Goal: Information Seeking & Learning: Compare options

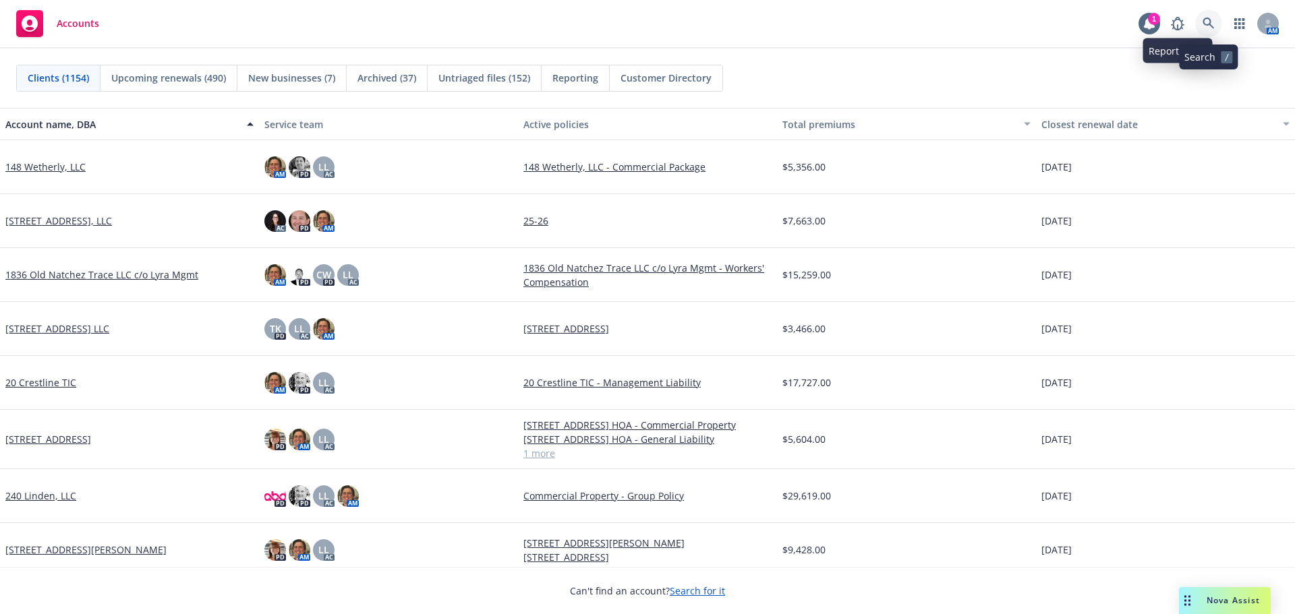
click at [1213, 24] on icon at bounding box center [1209, 24] width 12 height 12
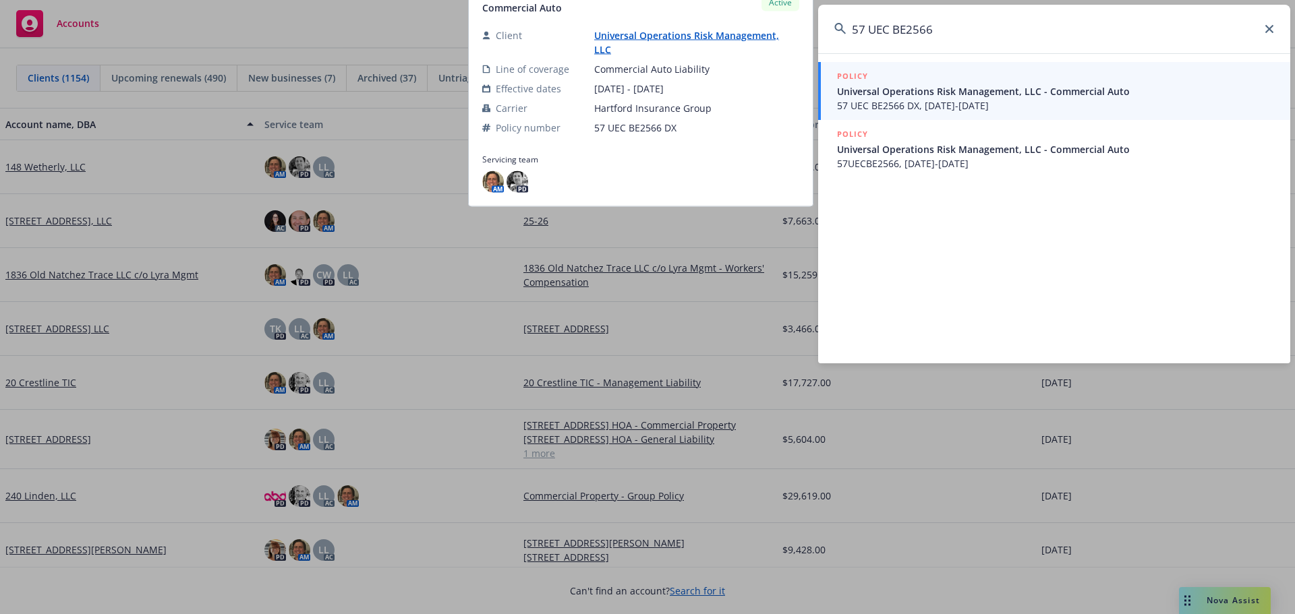
type input "57 UEC BE2566"
click at [939, 106] on span "57 UEC BE2566 DX, 01/10/2025-01/10/2026" at bounding box center [1055, 105] width 437 height 14
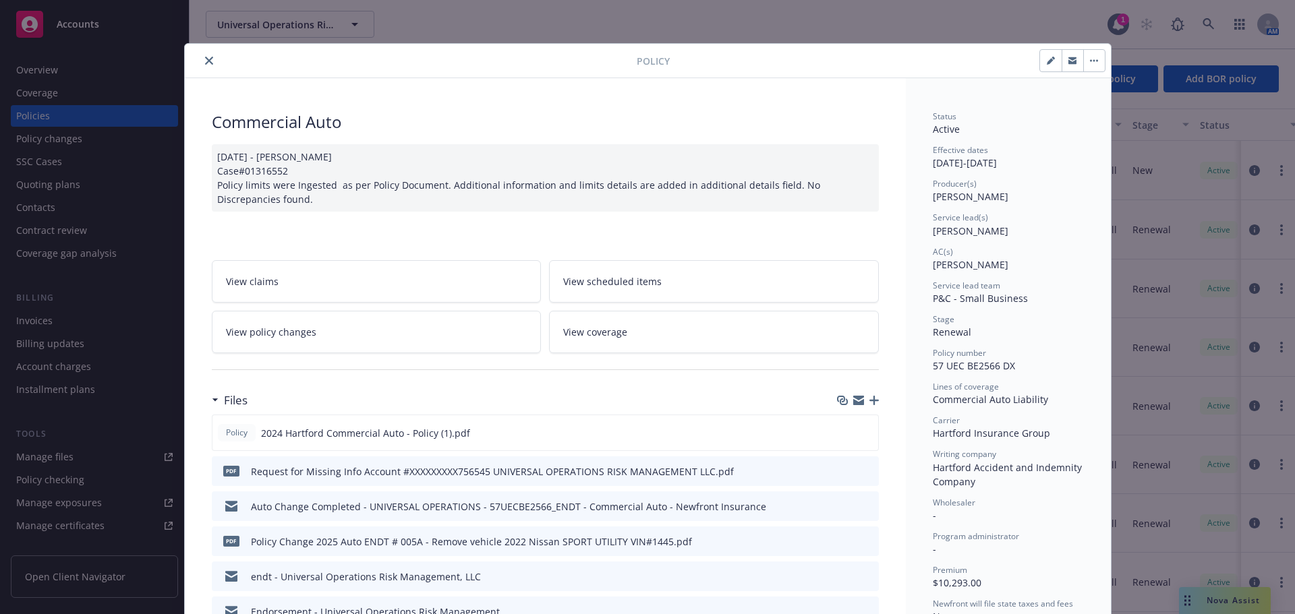
click at [1047, 61] on icon "button" at bounding box center [1050, 61] width 7 height 7
select select "RENEWAL"
select select "12"
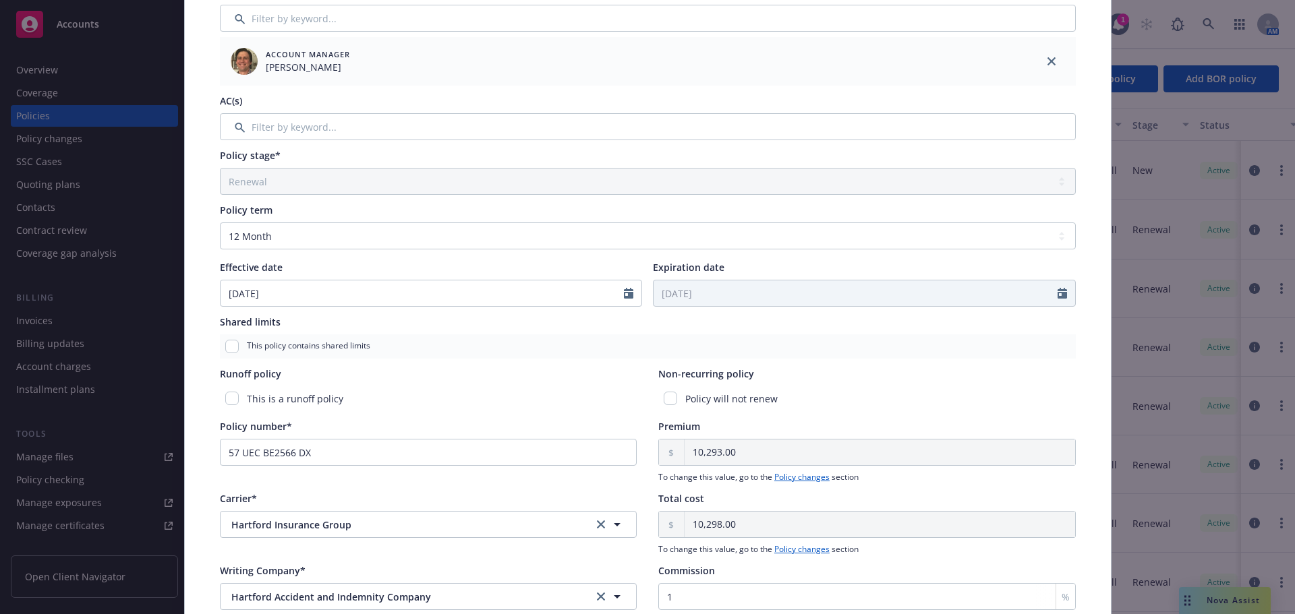
scroll to position [303, 0]
click at [622, 446] on input "57 UEC BE2566 DX" at bounding box center [428, 449] width 417 height 27
type input "57 UEC BE2566"
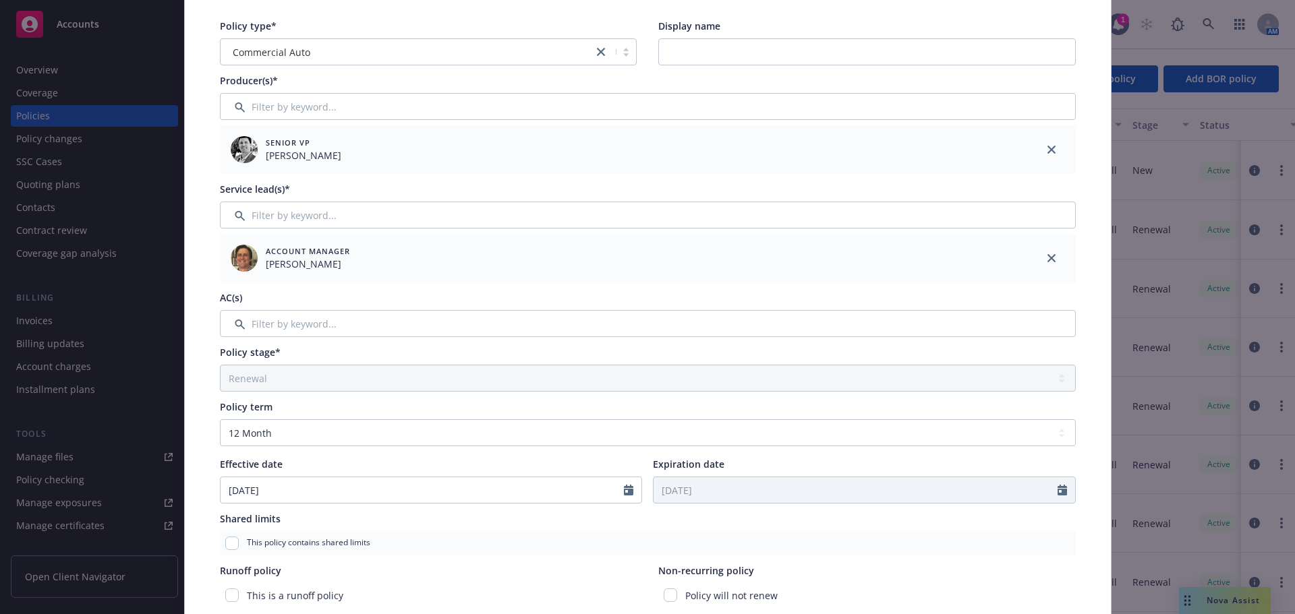
scroll to position [0, 0]
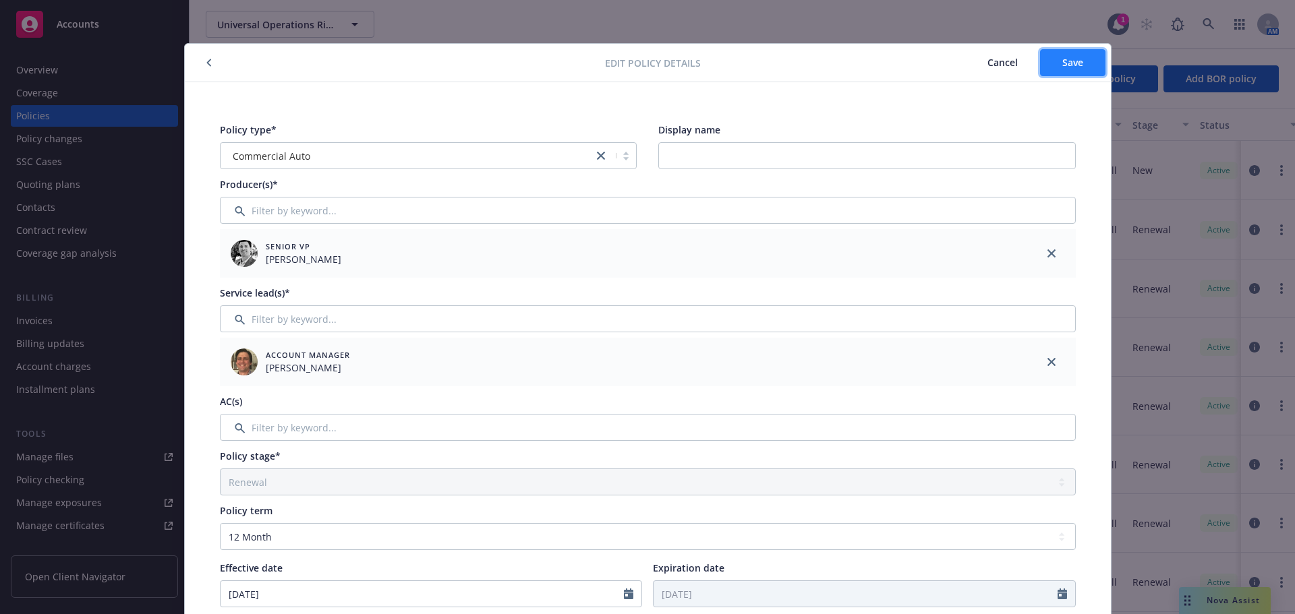
click at [1065, 65] on span "Save" at bounding box center [1072, 62] width 21 height 13
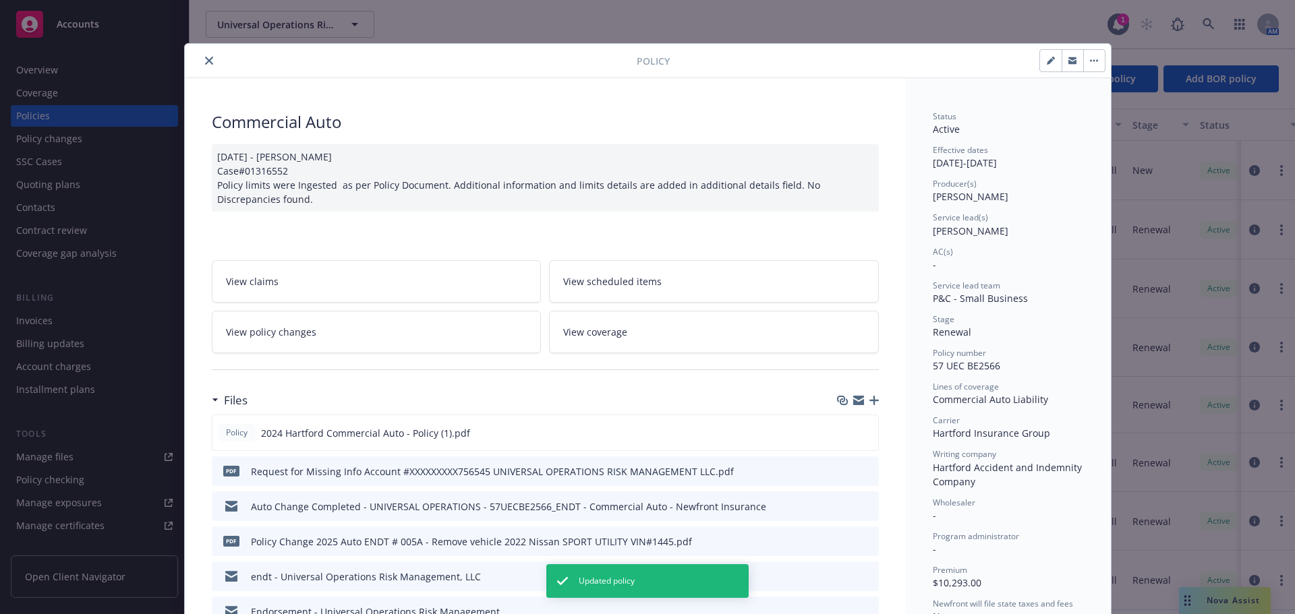
click at [207, 60] on icon "close" at bounding box center [209, 61] width 8 height 8
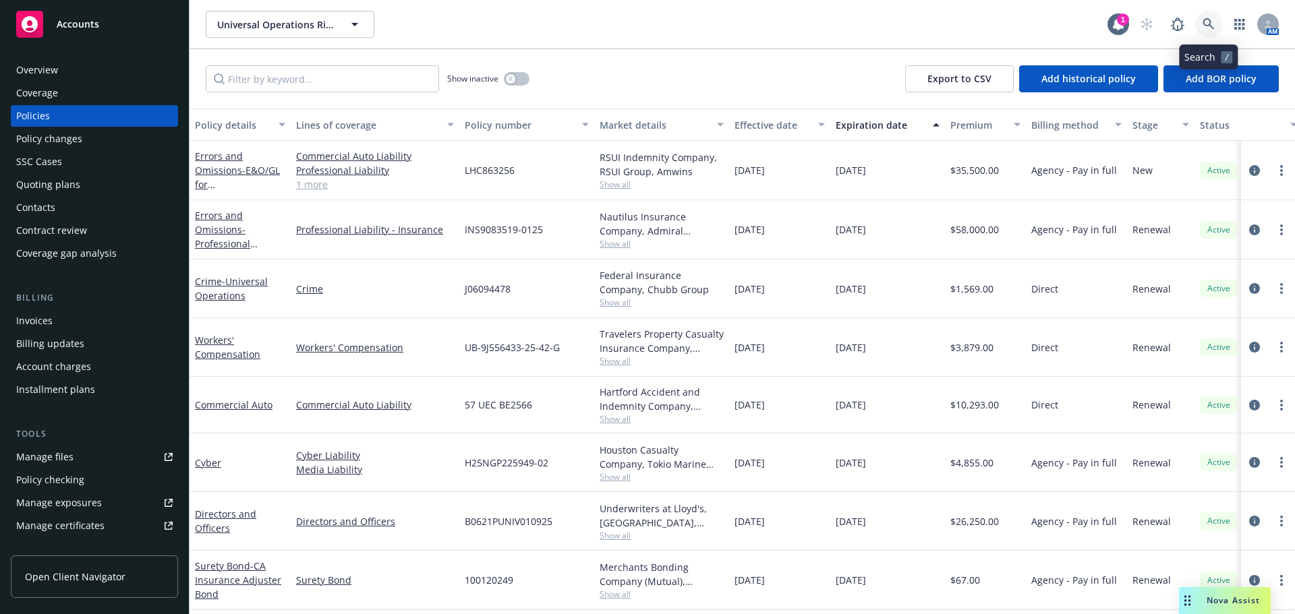
click at [1203, 30] on icon at bounding box center [1209, 24] width 12 height 12
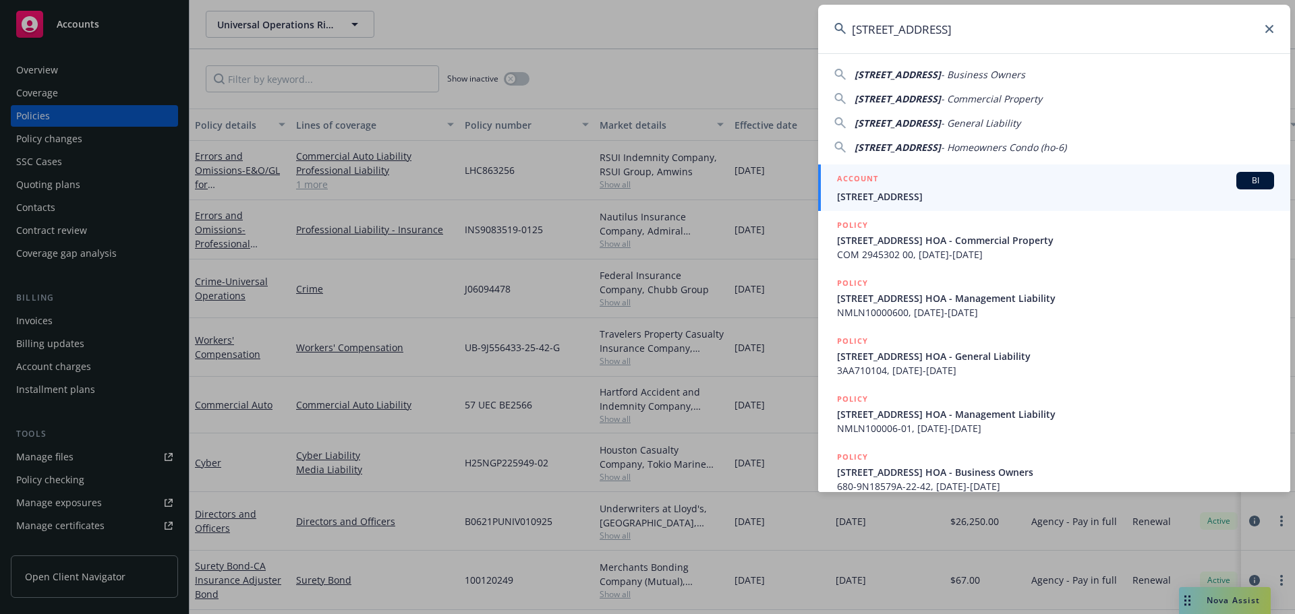
type input "2231 20th Street HOA"
click at [885, 183] on div "ACCOUNT BI" at bounding box center [1055, 181] width 437 height 18
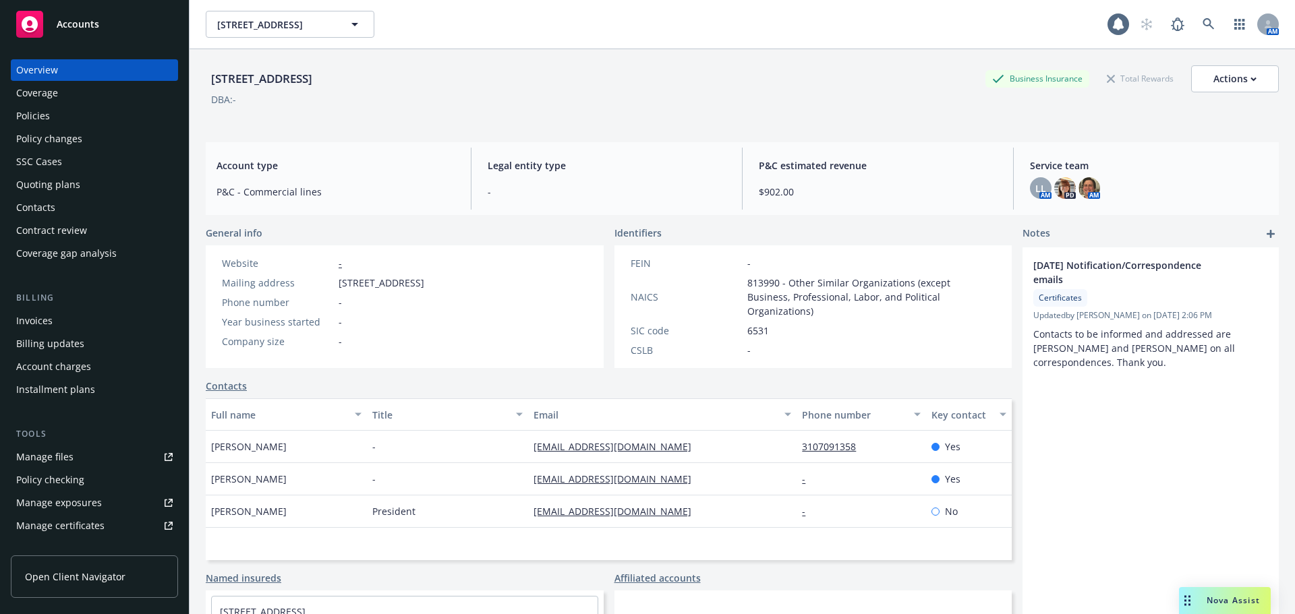
click at [84, 115] on div "Policies" at bounding box center [94, 116] width 156 height 22
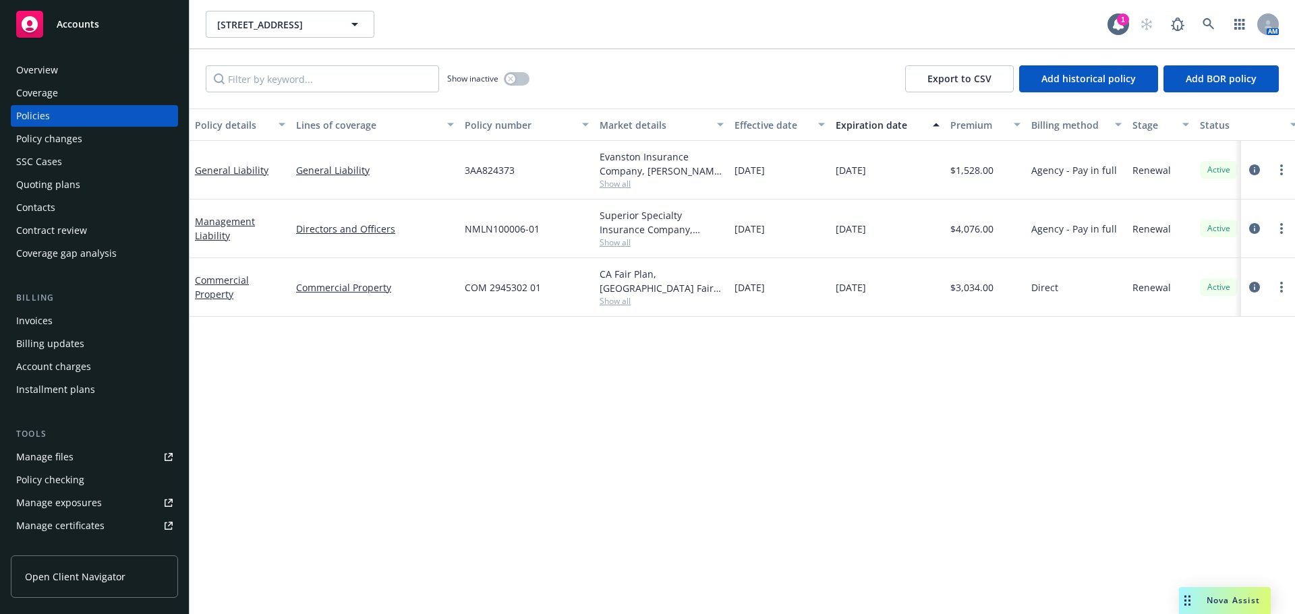
click at [628, 243] on span "Show all" at bounding box center [662, 242] width 124 height 11
click at [621, 183] on span "Show all" at bounding box center [662, 183] width 124 height 11
click at [794, 346] on div "Policy details Lines of coverage Policy number Market details Effective date Ex…" at bounding box center [742, 362] width 1105 height 506
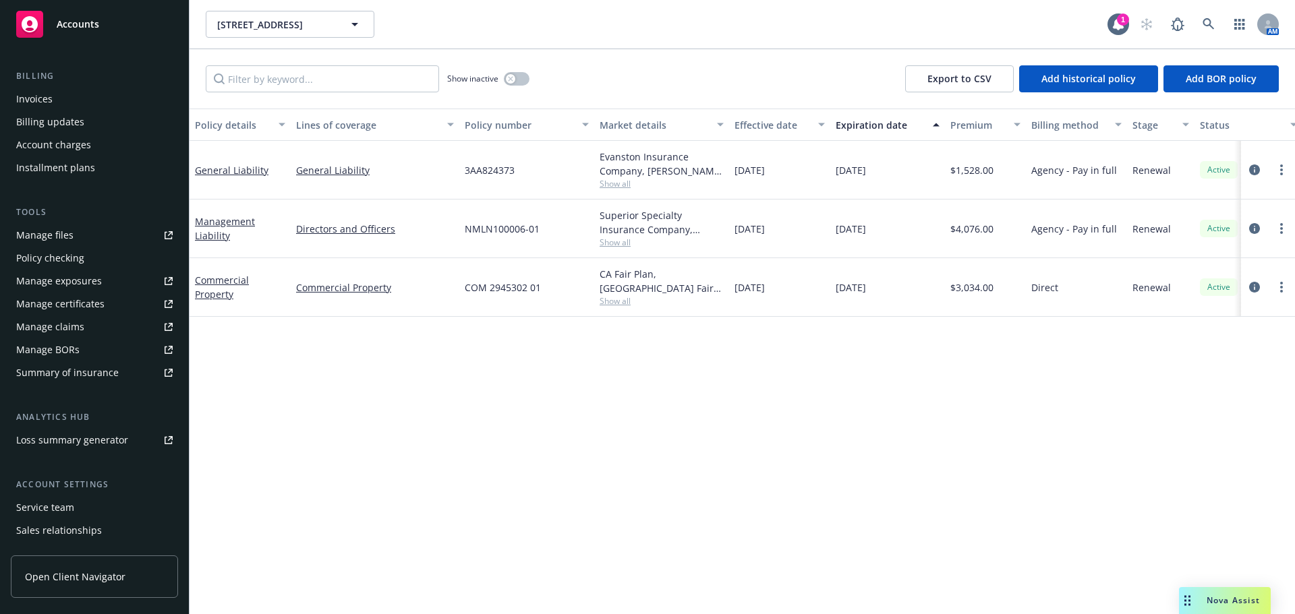
scroll to position [262, 0]
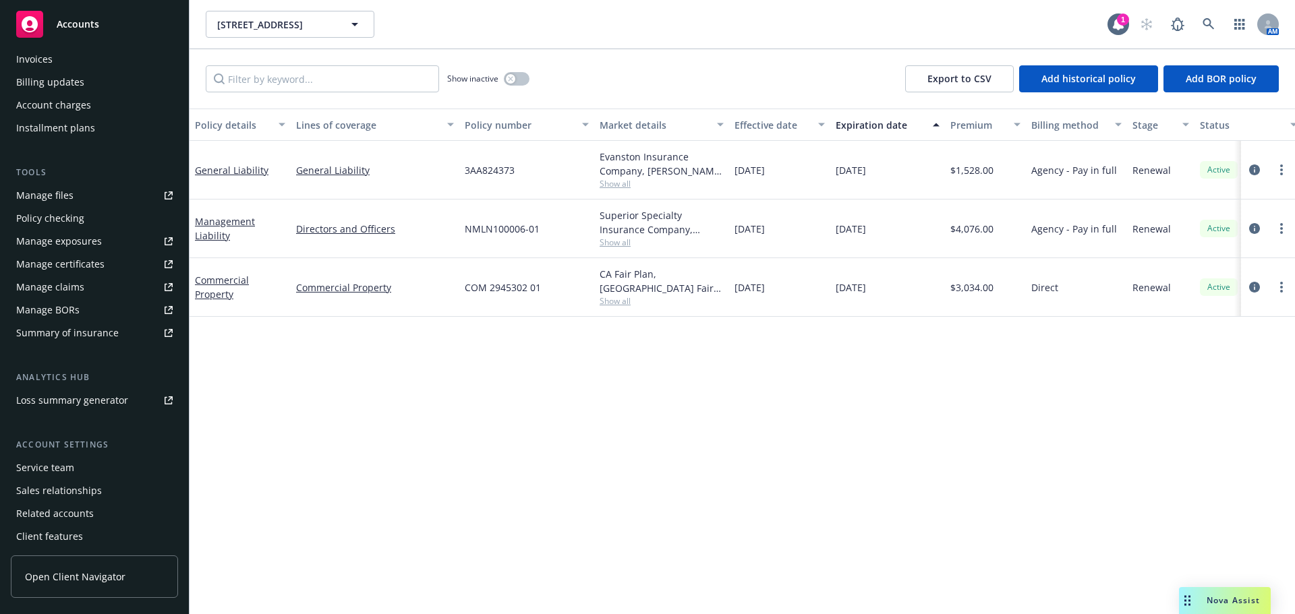
click at [48, 463] on div "Service team" at bounding box center [45, 468] width 58 height 22
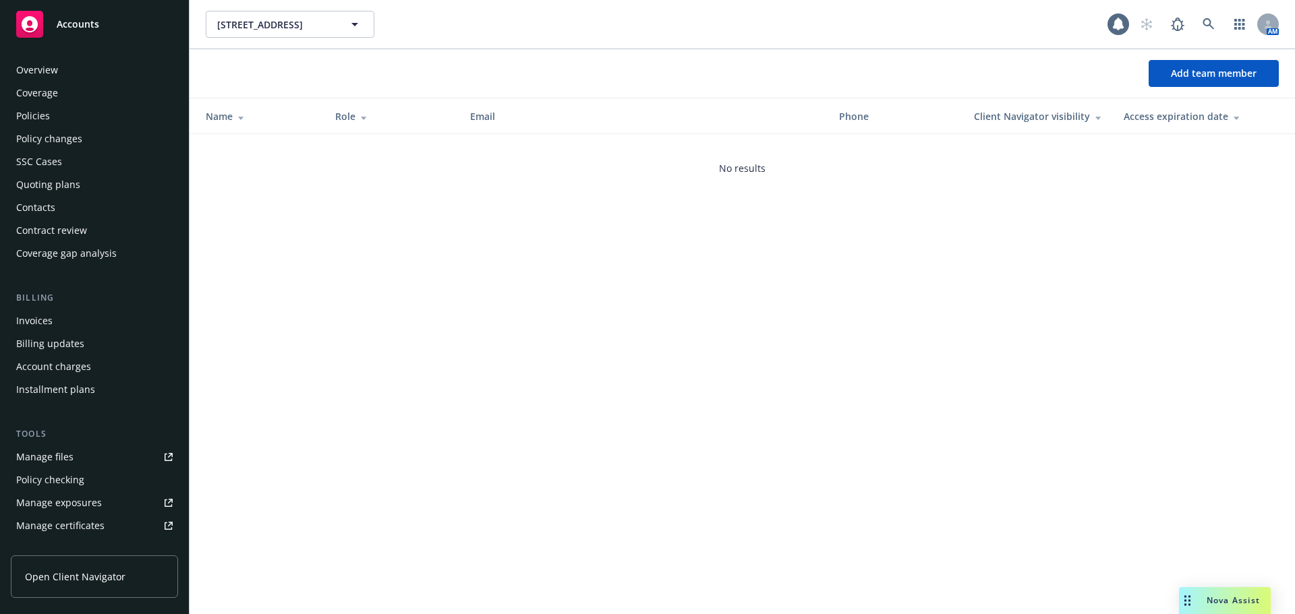
scroll to position [287, 0]
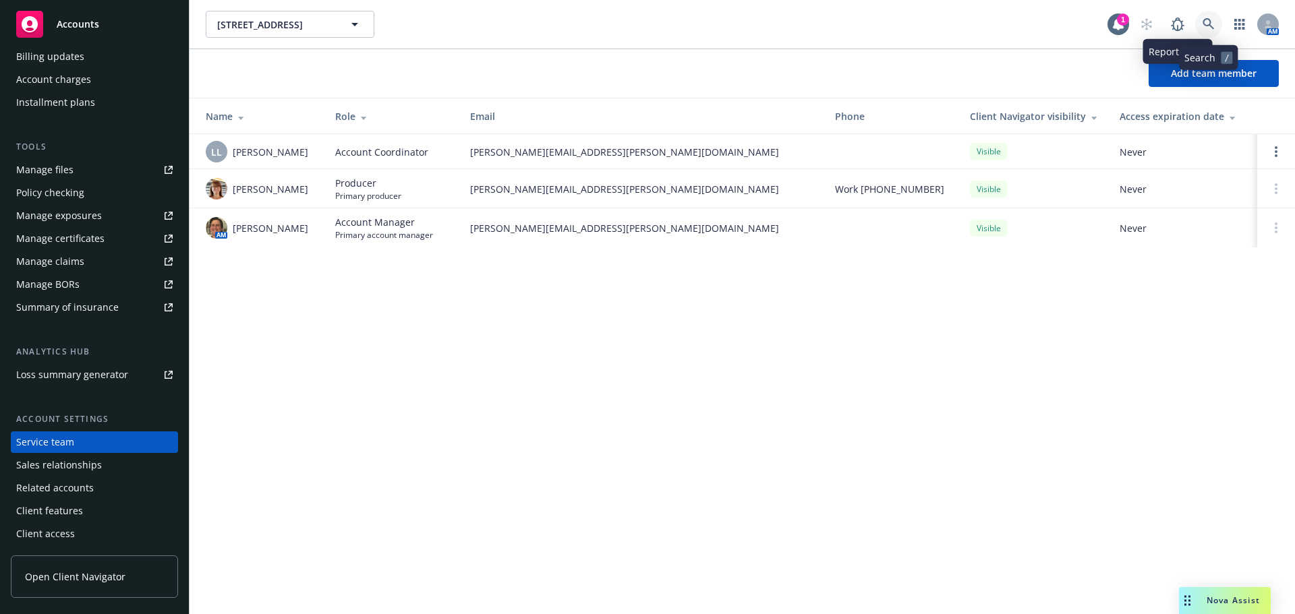
click at [1203, 30] on icon at bounding box center [1209, 24] width 12 height 12
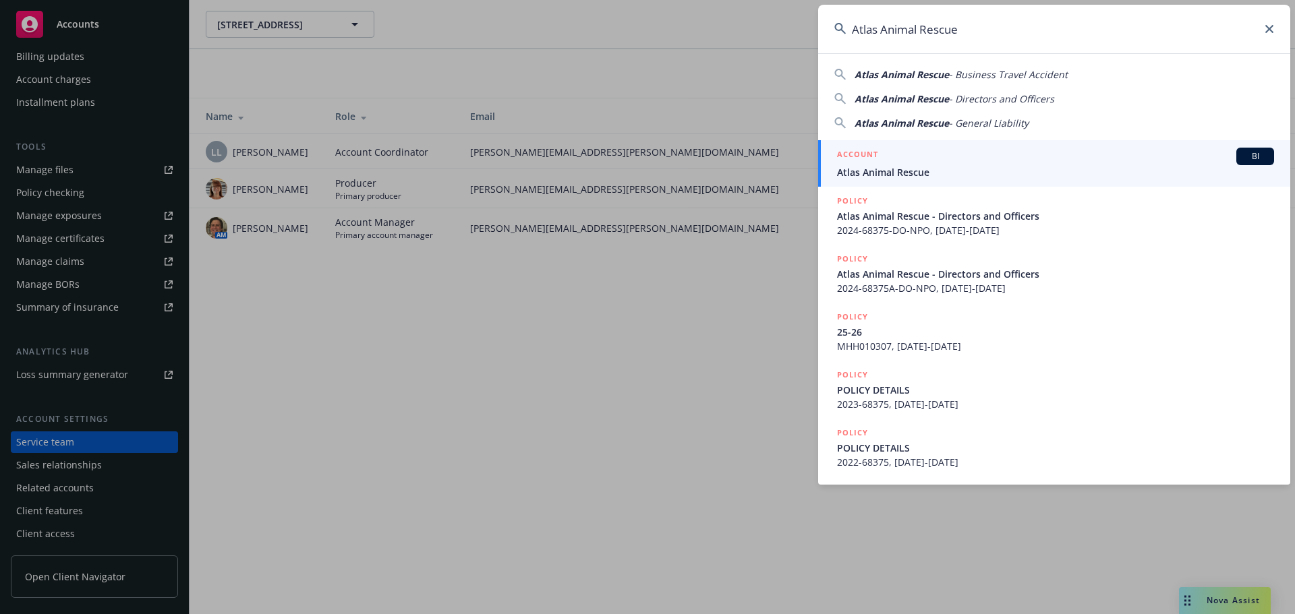
type input "Atlas Animal Rescue"
click at [905, 170] on span "Atlas Animal Rescue" at bounding box center [1055, 172] width 437 height 14
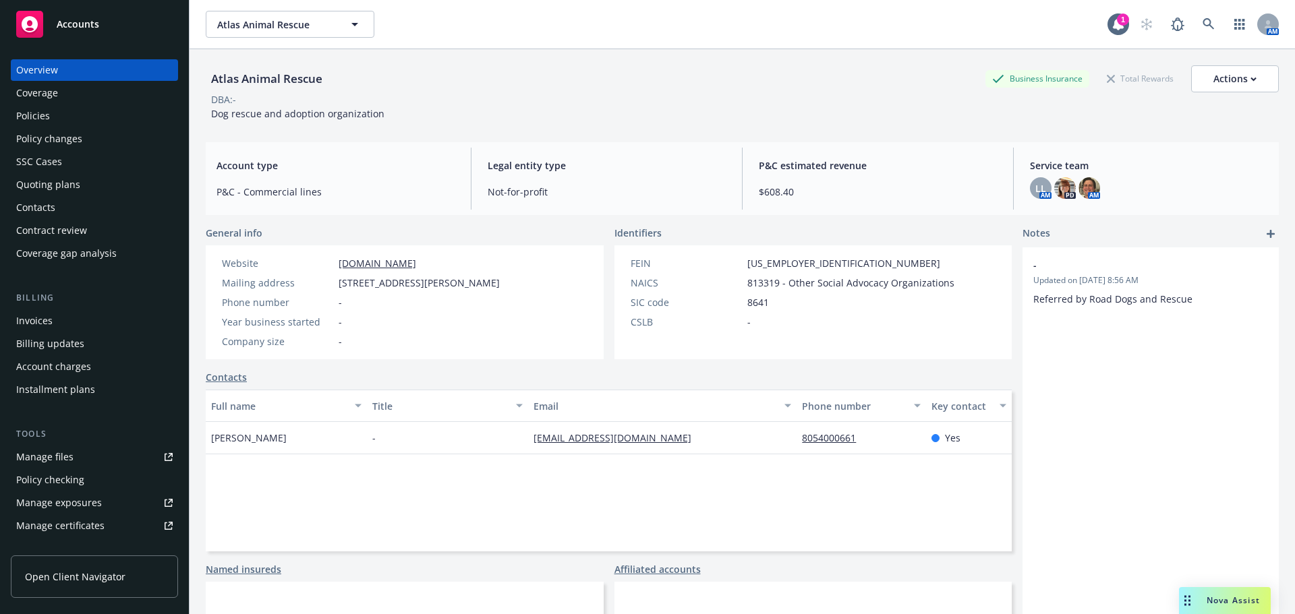
click at [76, 113] on div "Policies" at bounding box center [94, 116] width 156 height 22
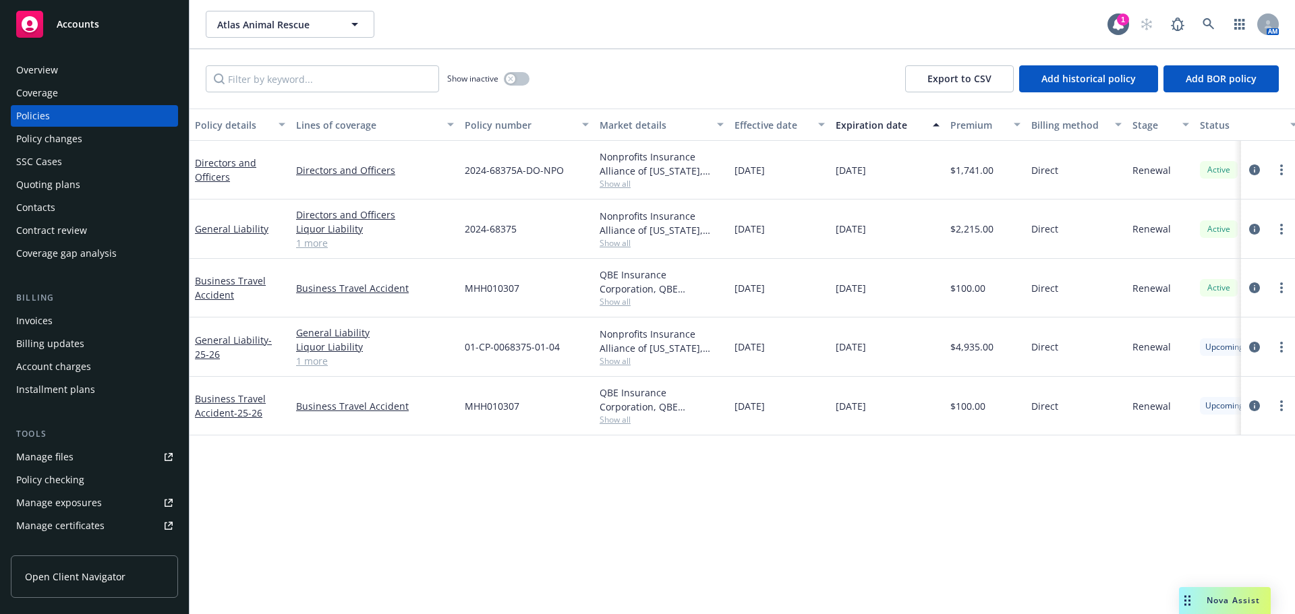
click at [89, 59] on div "Overview Coverage Policies Policy changes SSC Cases Quoting plans Contacts Cont…" at bounding box center [94, 328] width 189 height 571
click at [90, 69] on div "Overview" at bounding box center [94, 70] width 156 height 22
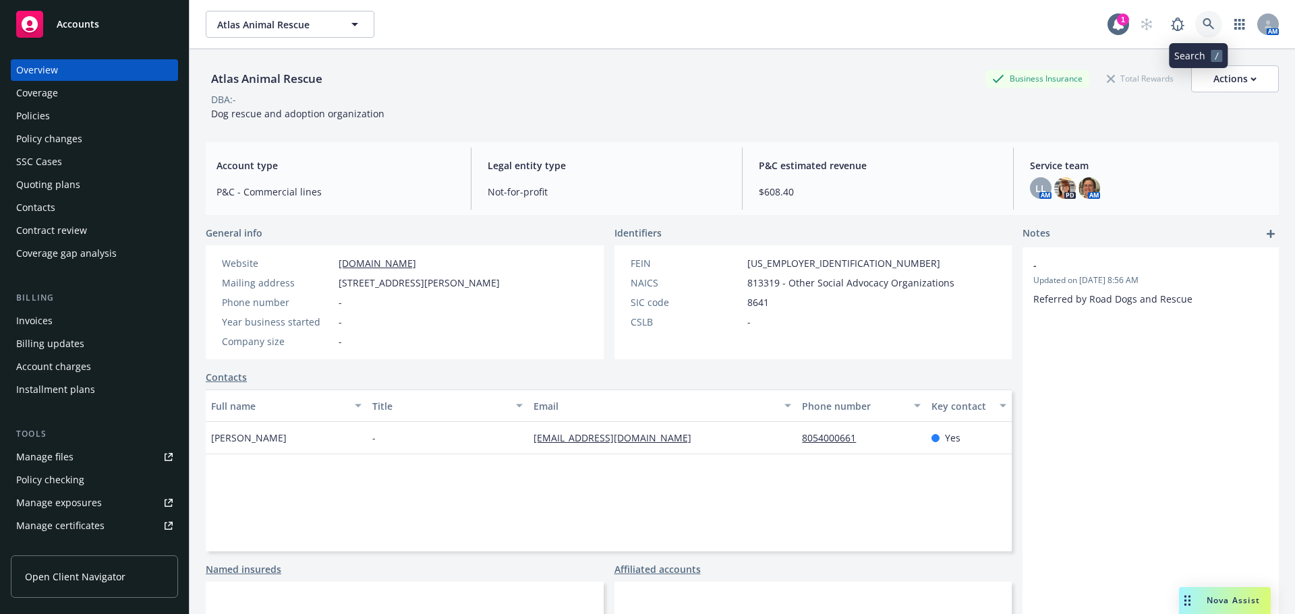
click at [1205, 24] on link at bounding box center [1208, 24] width 27 height 27
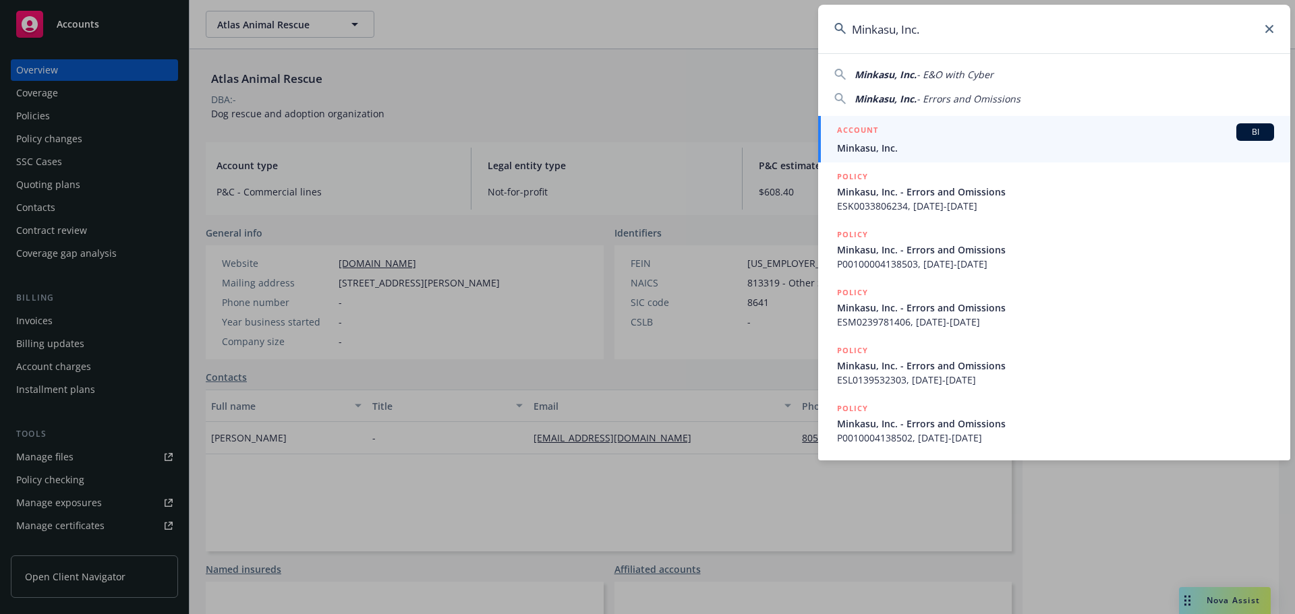
type input "Minkasu, Inc."
click at [946, 150] on span "Minkasu, Inc." at bounding box center [1055, 148] width 437 height 14
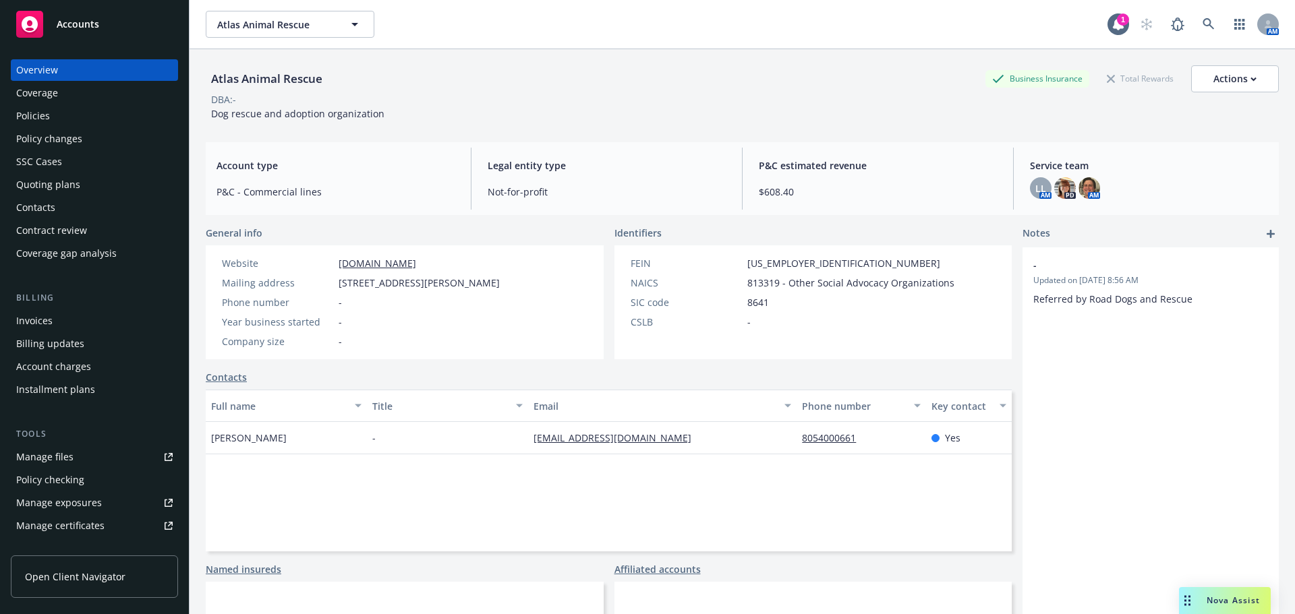
click at [82, 119] on div "Policies" at bounding box center [94, 116] width 156 height 22
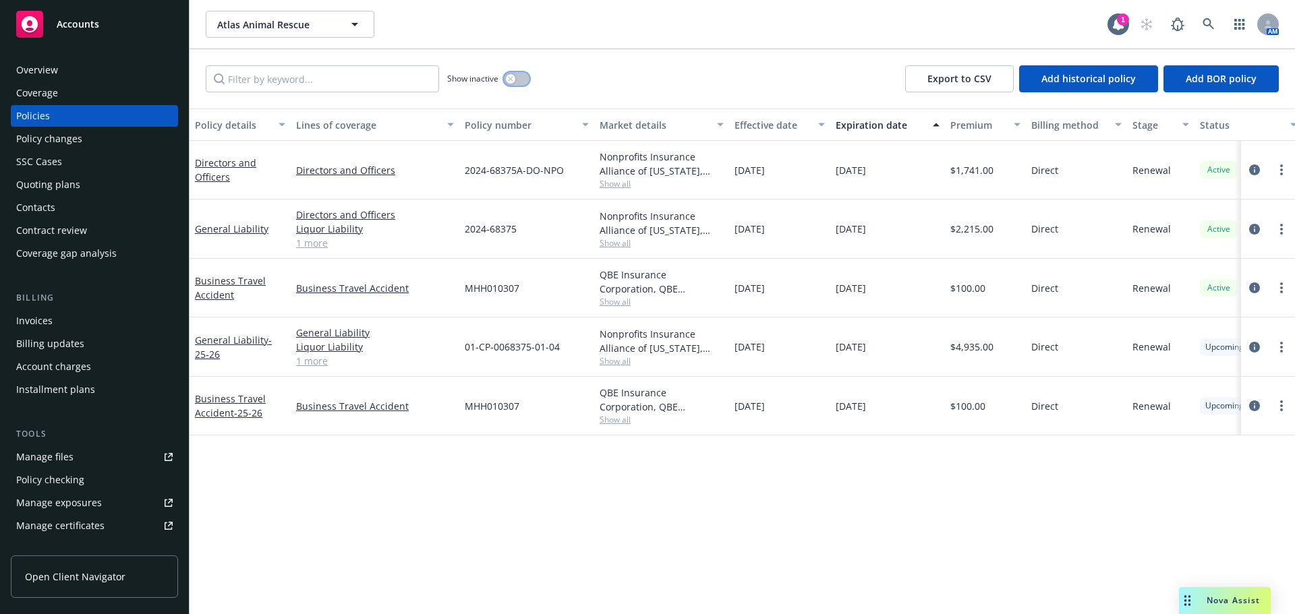
click at [526, 77] on button "button" at bounding box center [517, 78] width 26 height 13
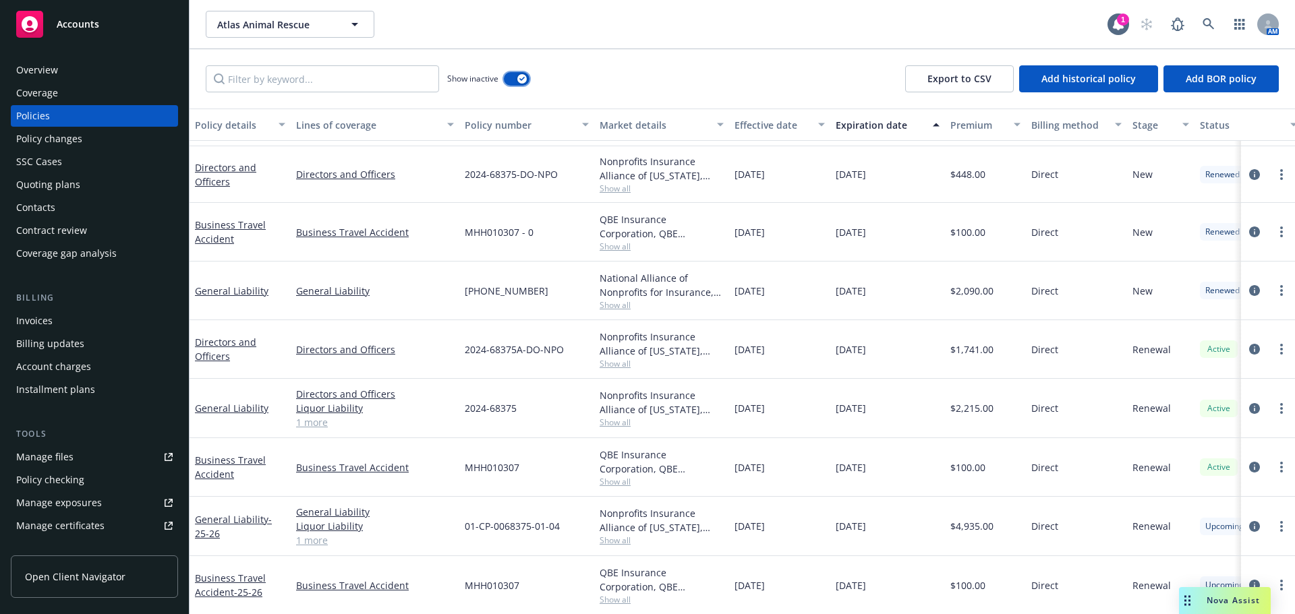
scroll to position [332, 0]
click at [1204, 24] on icon at bounding box center [1208, 23] width 11 height 11
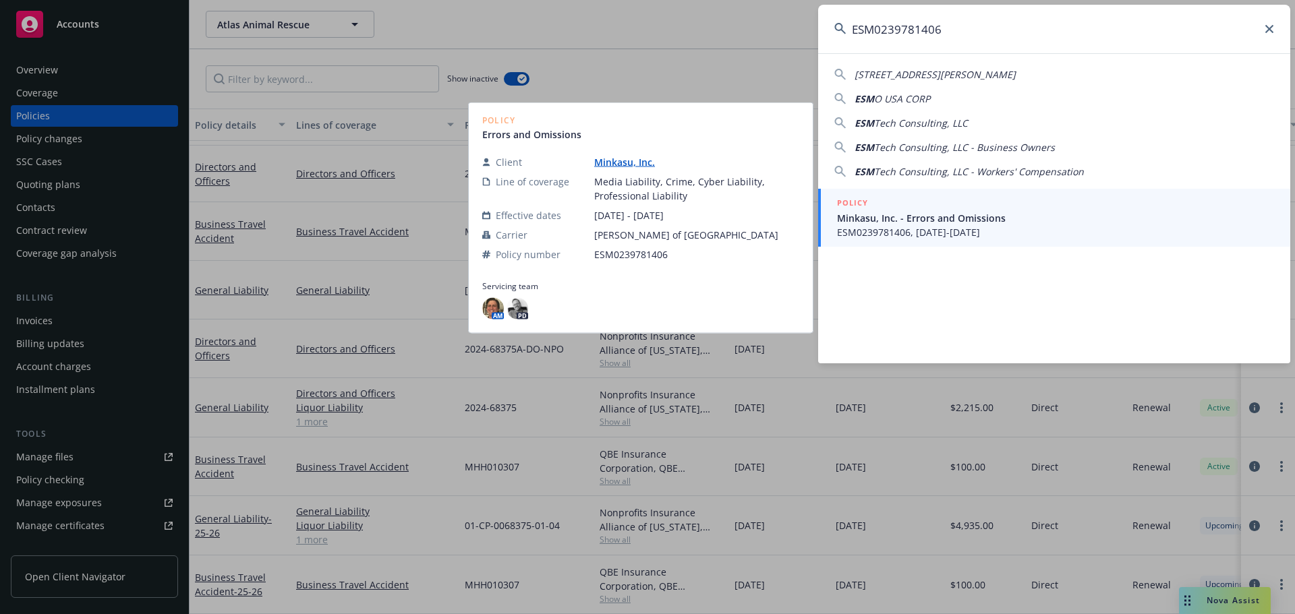
type input "ESM0239781406"
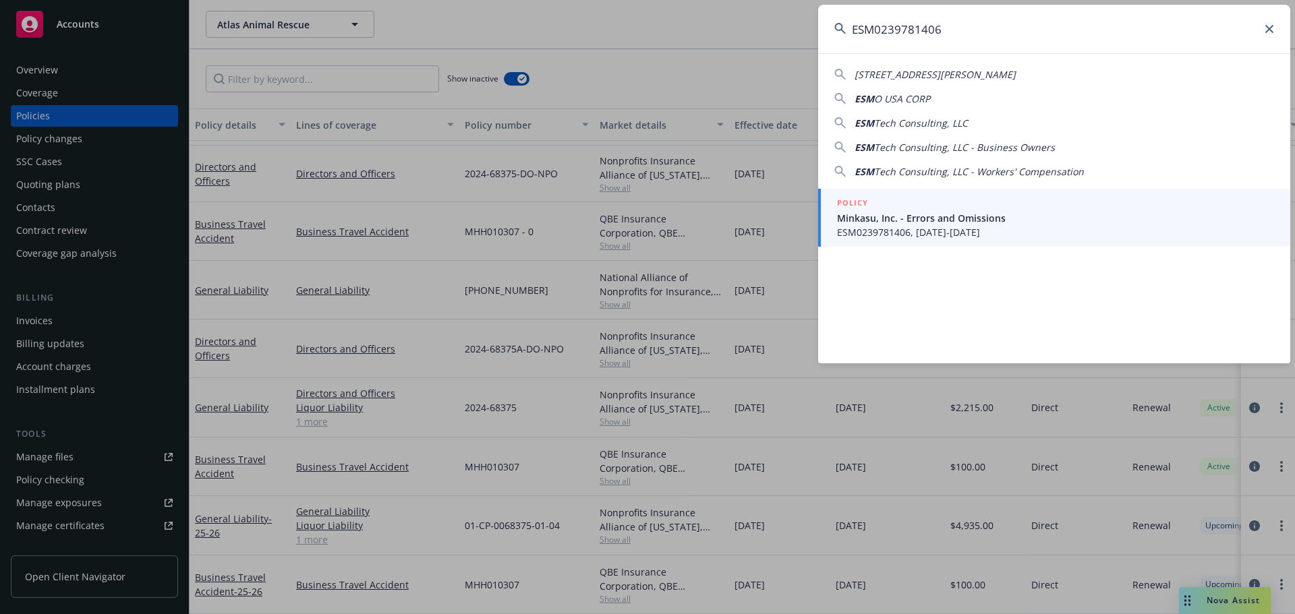
click at [896, 215] on span "Minkasu, Inc. - Errors and Omissions" at bounding box center [1055, 218] width 437 height 14
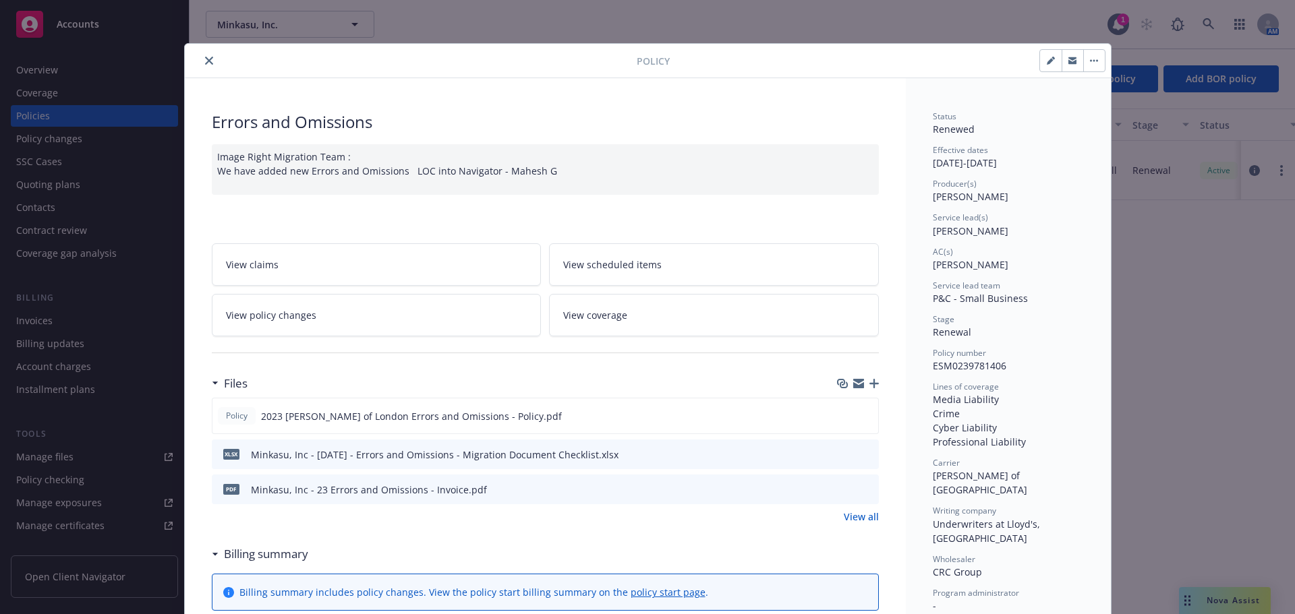
click at [205, 63] on icon "close" at bounding box center [209, 61] width 8 height 8
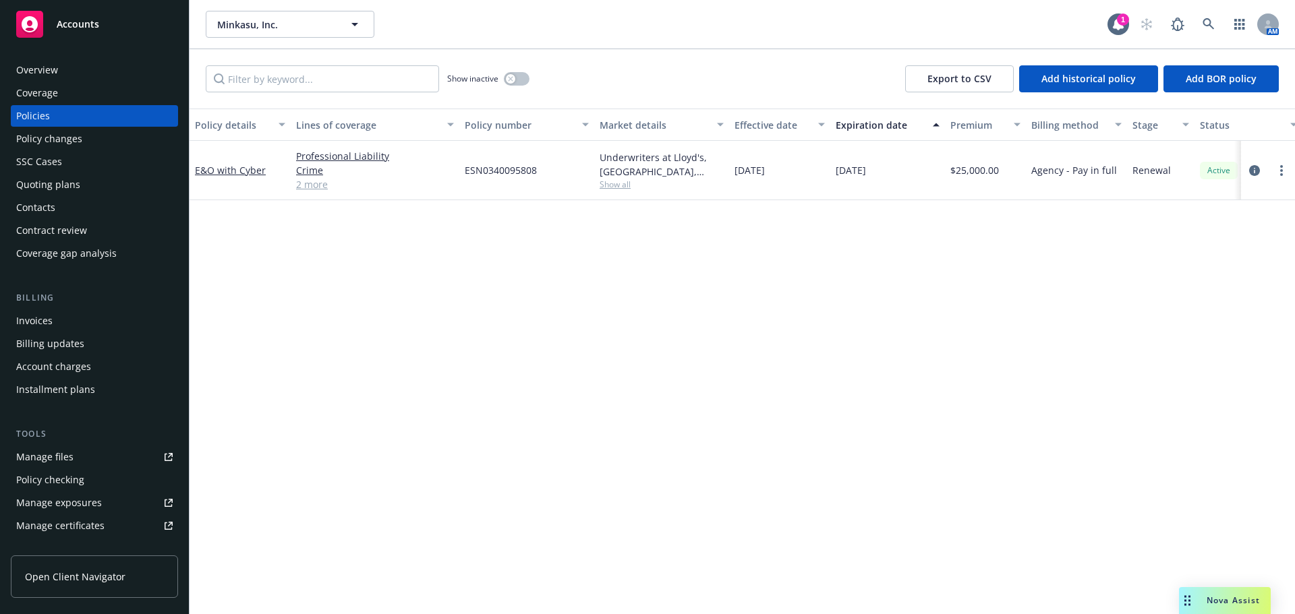
click at [57, 187] on div "Quoting plans" at bounding box center [48, 185] width 64 height 22
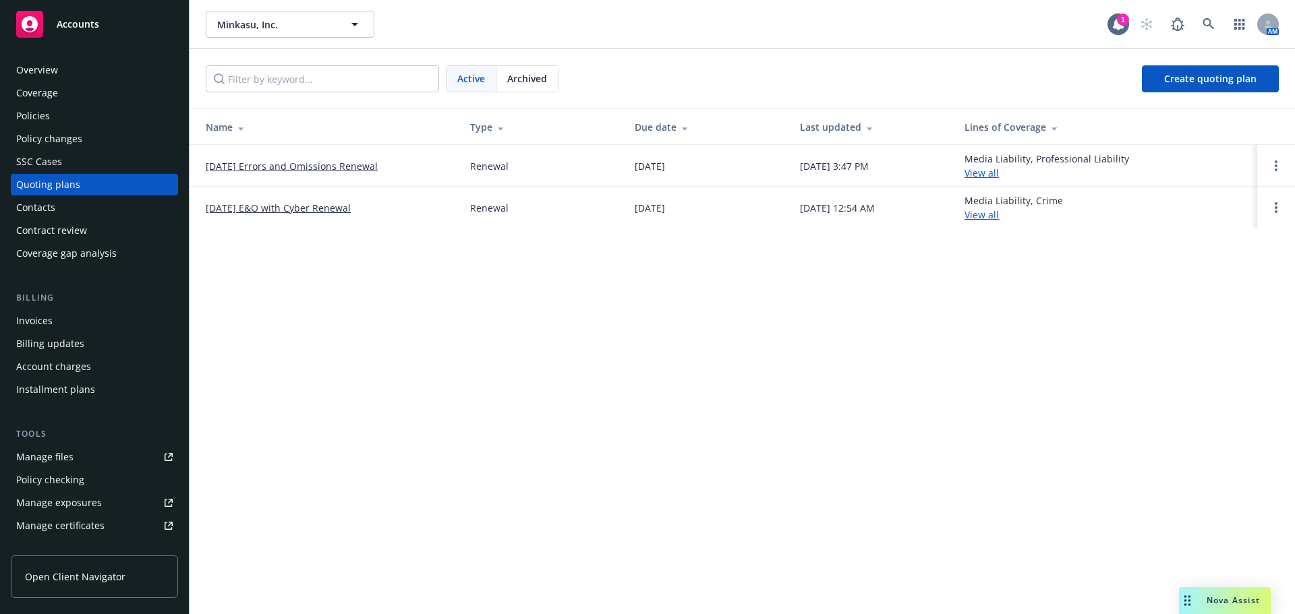
click at [272, 209] on link "10/01/25 E&O with Cyber Renewal" at bounding box center [278, 208] width 145 height 14
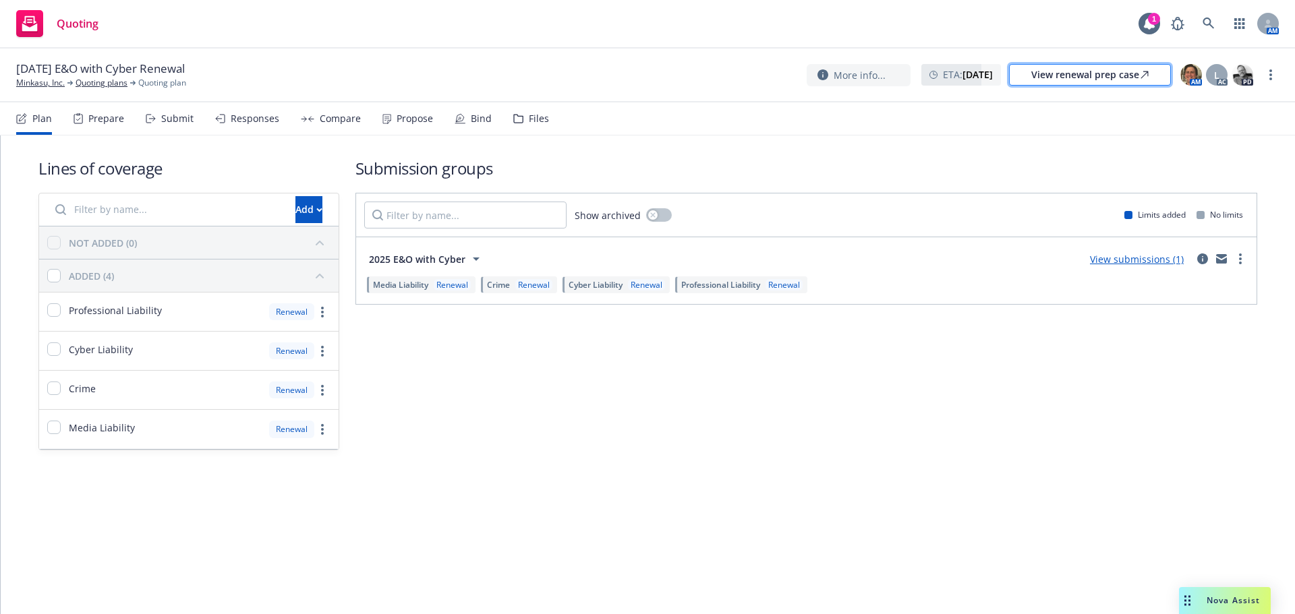
click at [1108, 74] on div "View renewal prep case" at bounding box center [1089, 75] width 117 height 20
click at [1220, 21] on link at bounding box center [1208, 23] width 27 height 27
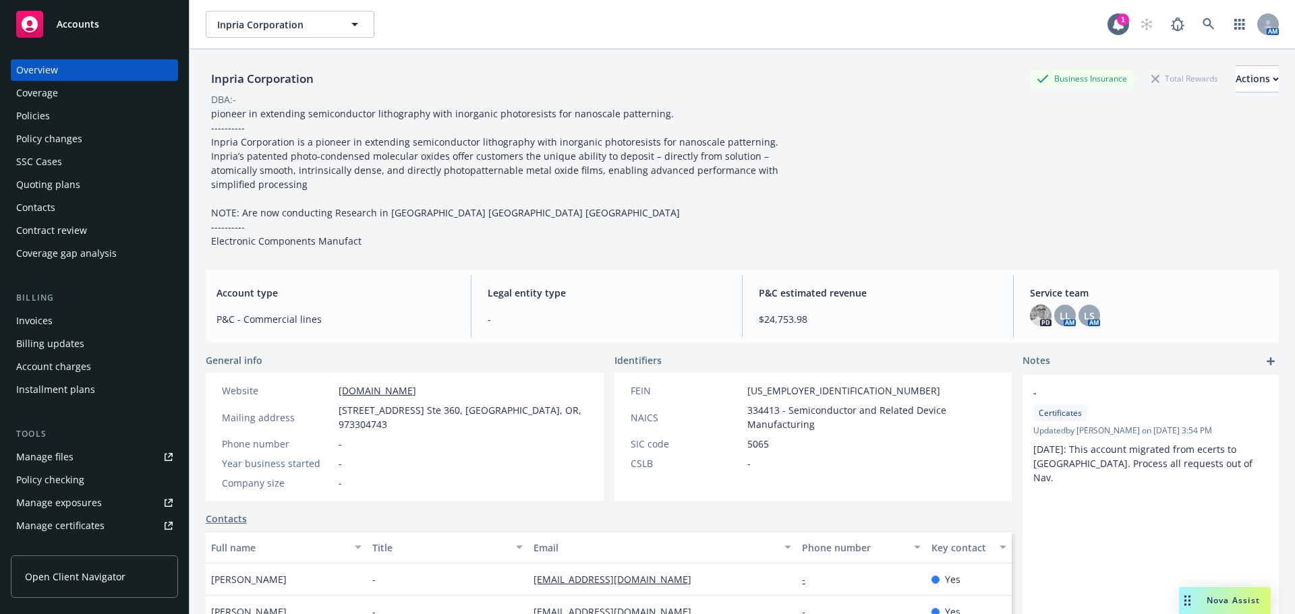
click at [57, 121] on div "Policies" at bounding box center [94, 116] width 156 height 22
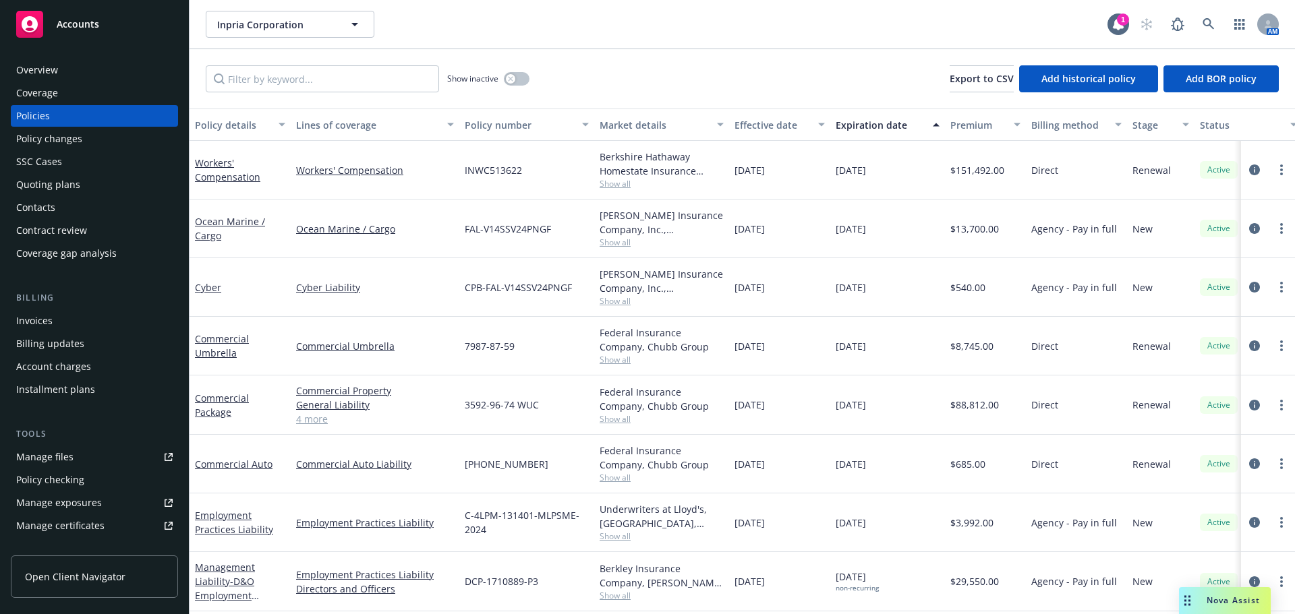
scroll to position [66, 0]
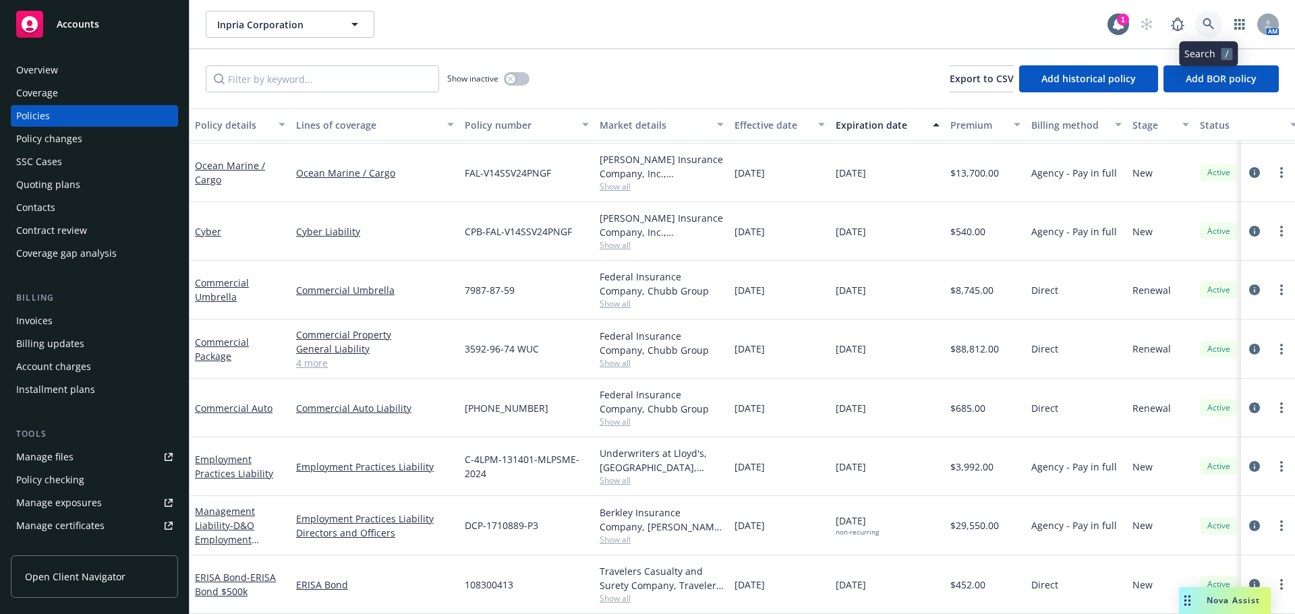
click at [1209, 30] on icon at bounding box center [1209, 24] width 12 height 12
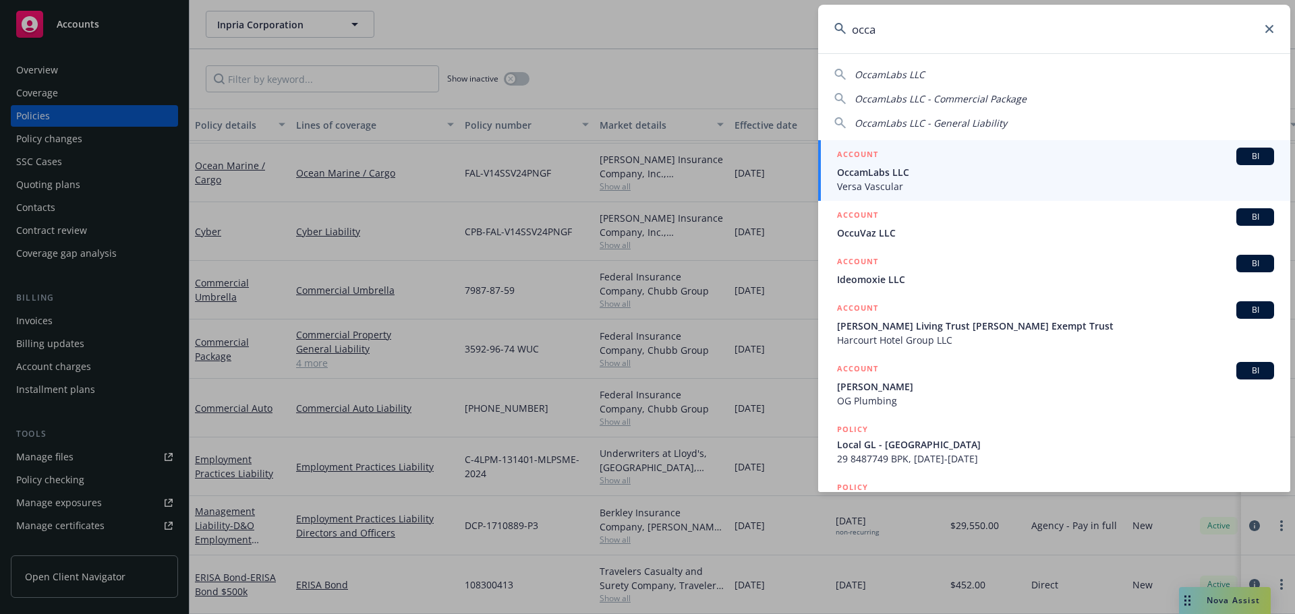
type input "occa"
click at [913, 174] on span "OccamLabs LLC" at bounding box center [1055, 172] width 437 height 14
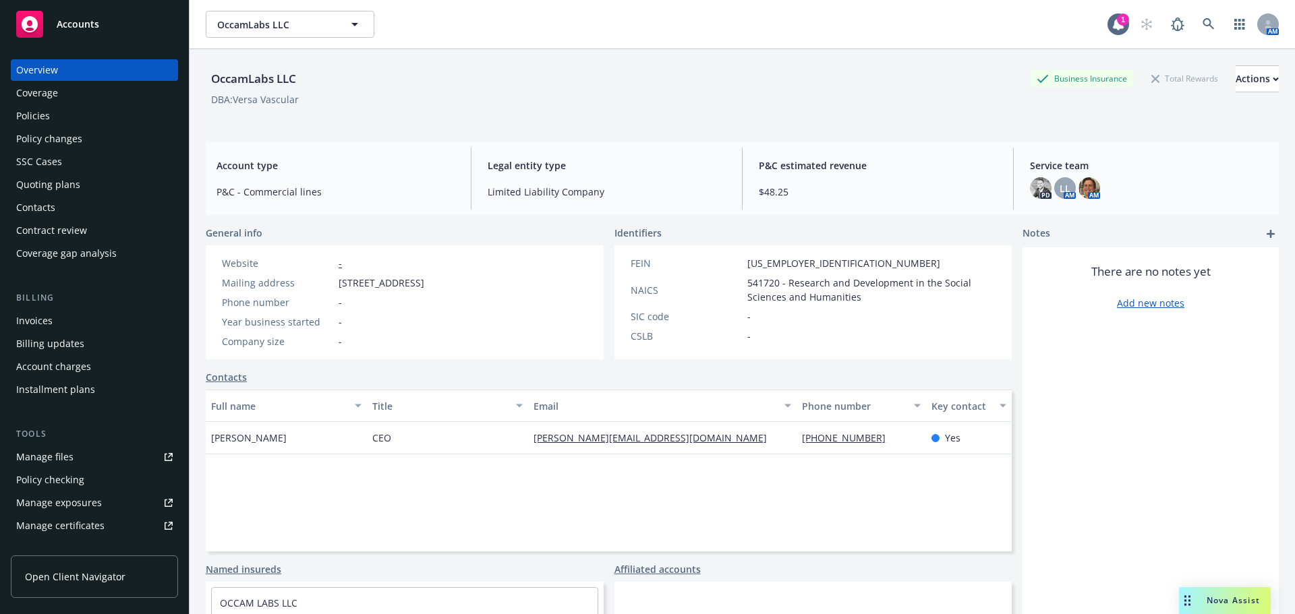
click at [49, 317] on div "Invoices" at bounding box center [34, 321] width 36 height 22
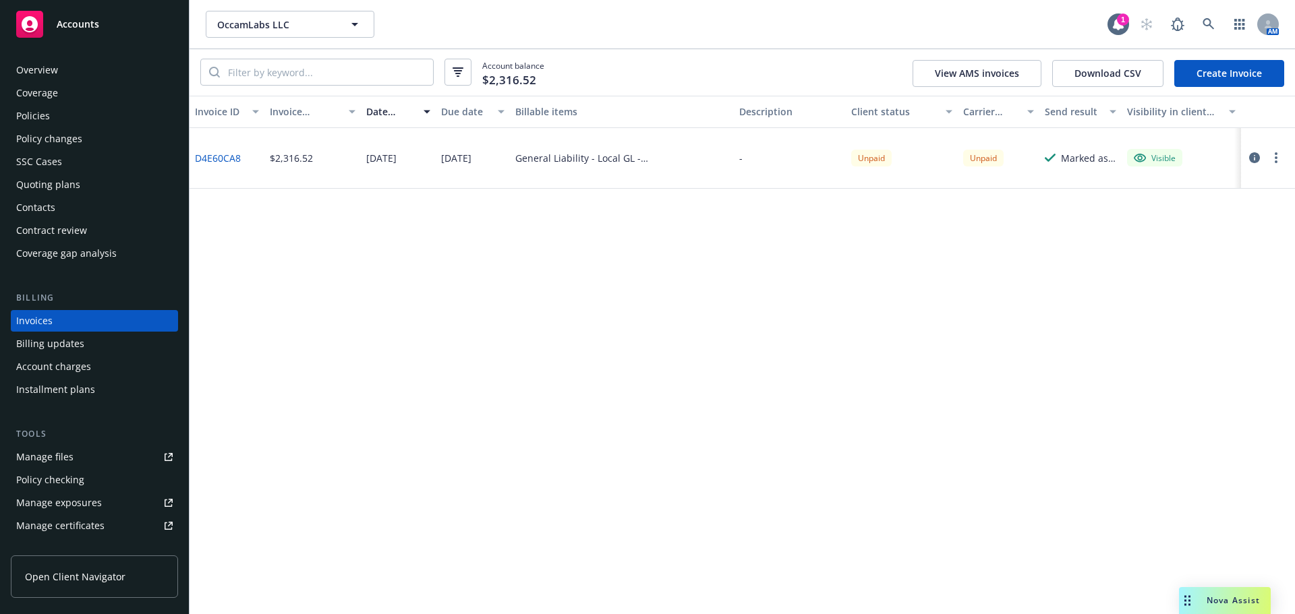
click at [877, 254] on div "Invoice ID Invoice amount Date issued Due date Billable items Description Clien…" at bounding box center [742, 355] width 1105 height 519
click at [80, 202] on div "Contacts" at bounding box center [94, 208] width 156 height 22
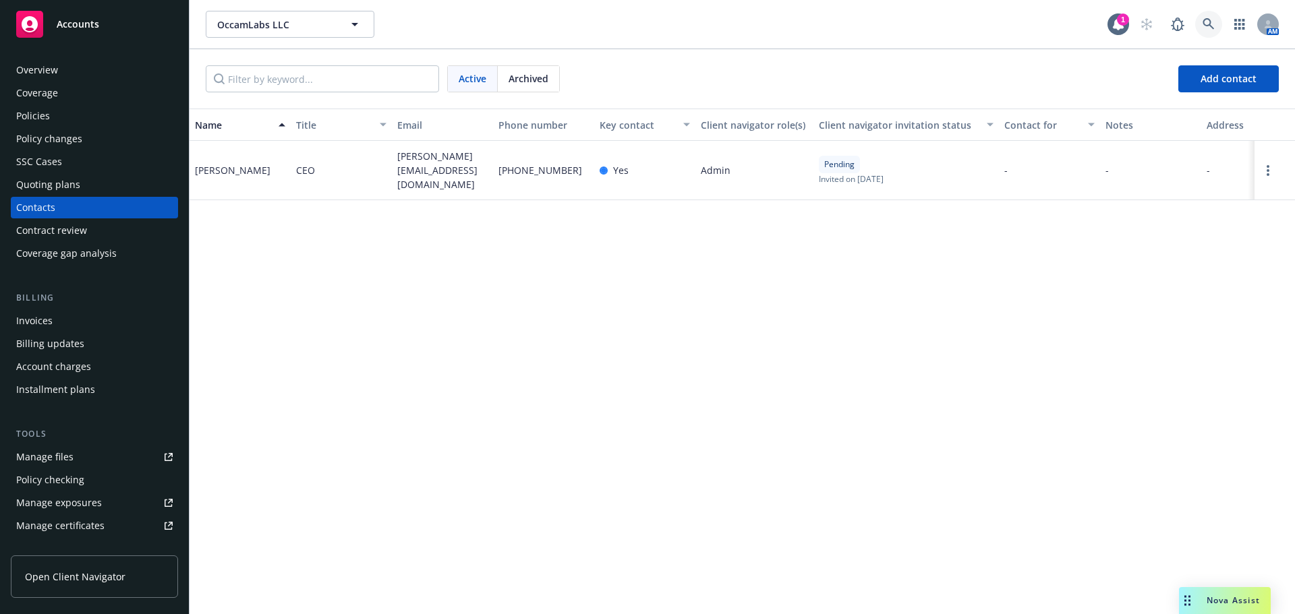
click at [1206, 17] on link at bounding box center [1208, 24] width 27 height 27
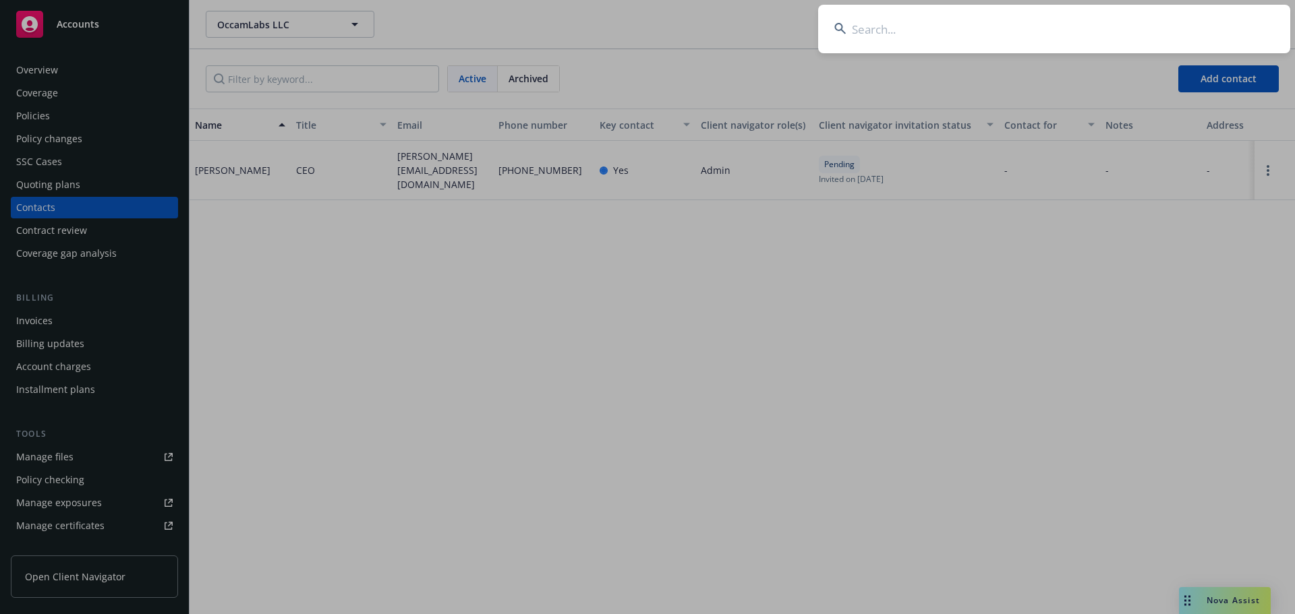
click at [1206, 17] on input at bounding box center [1054, 29] width 472 height 49
click at [1099, 26] on input at bounding box center [1054, 29] width 472 height 49
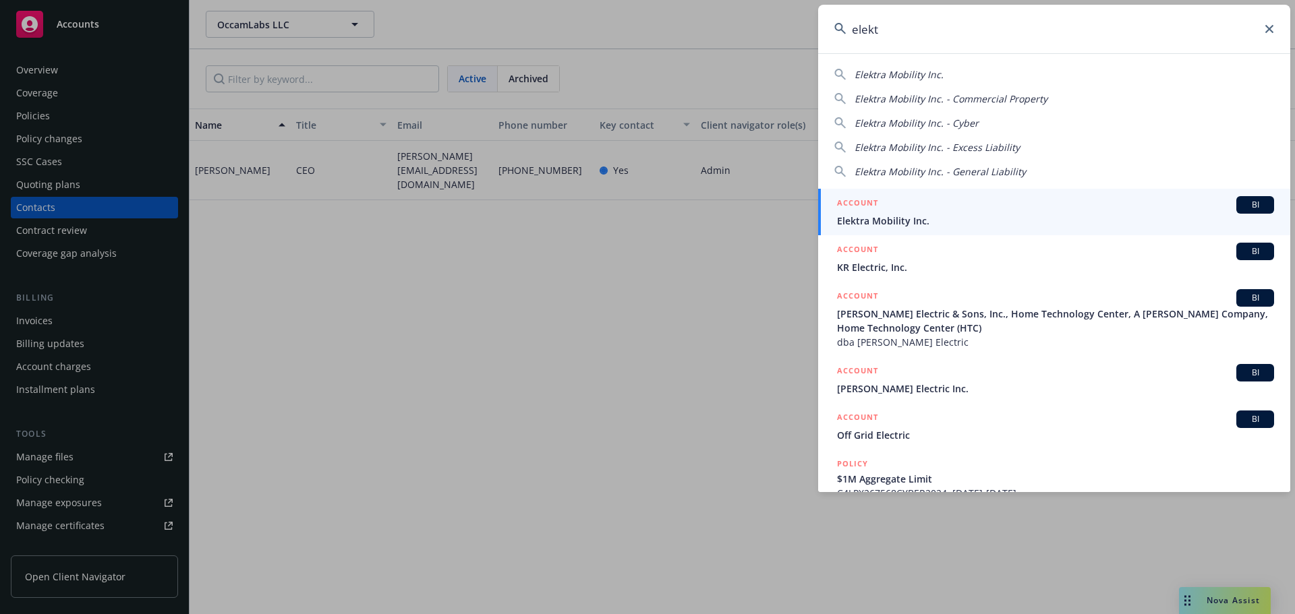
type input "elekt"
click at [907, 213] on div "ACCOUNT BI" at bounding box center [1055, 205] width 437 height 18
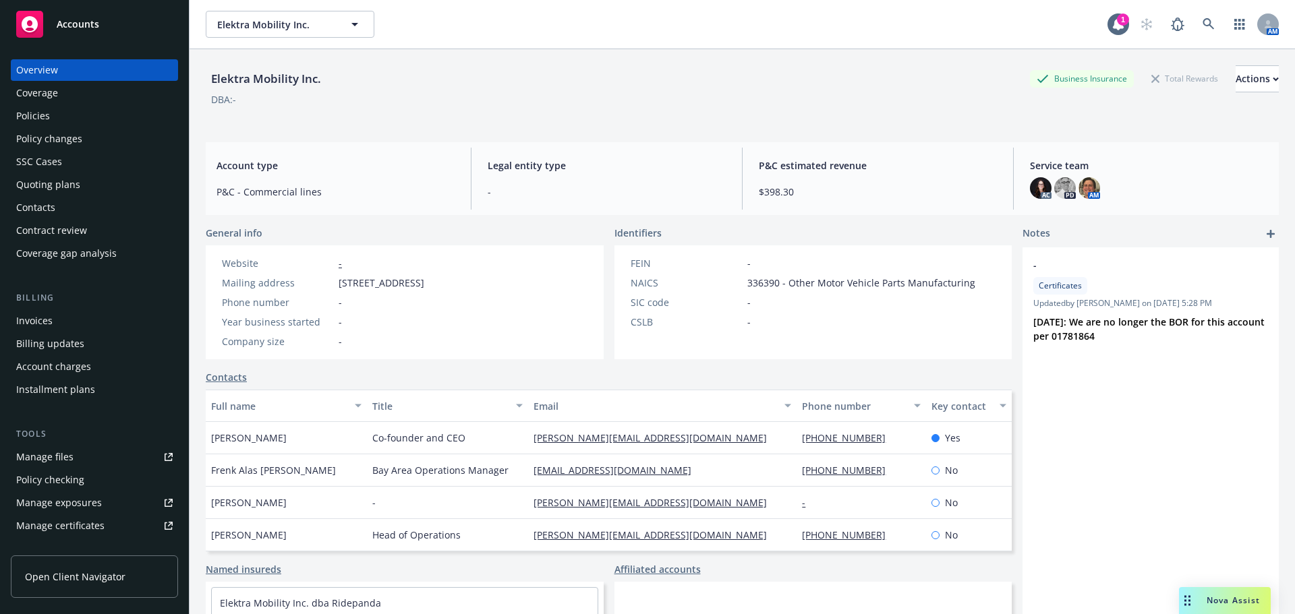
click at [74, 124] on div "Policies" at bounding box center [94, 116] width 156 height 22
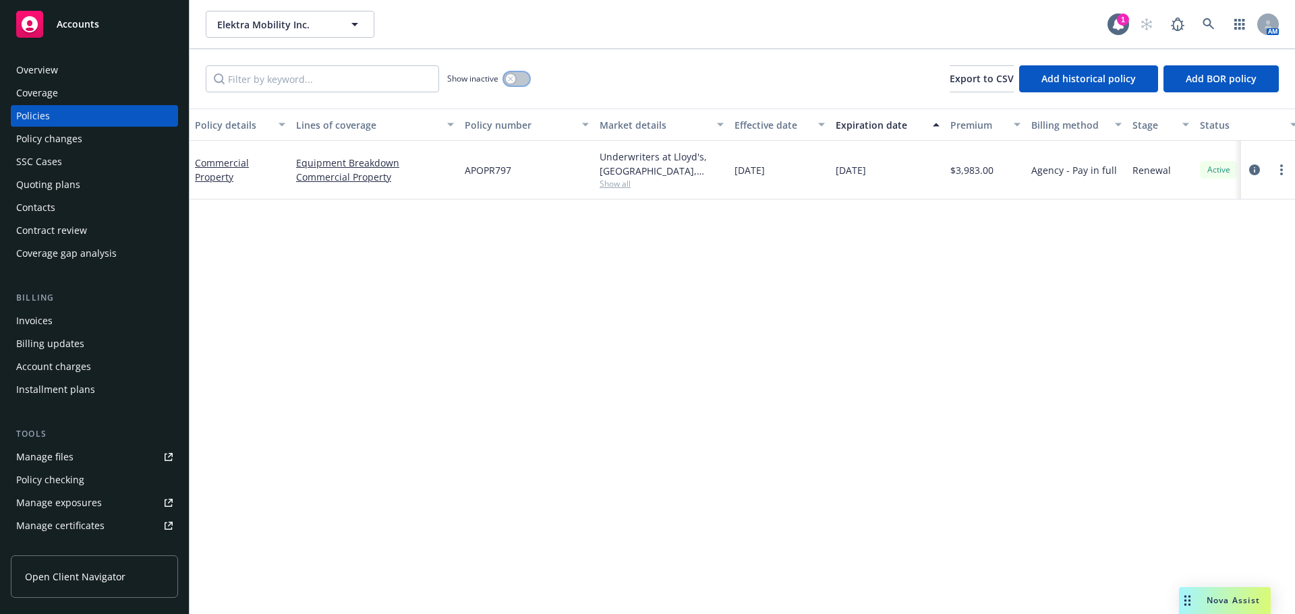
click at [513, 81] on icon "button" at bounding box center [510, 78] width 5 height 5
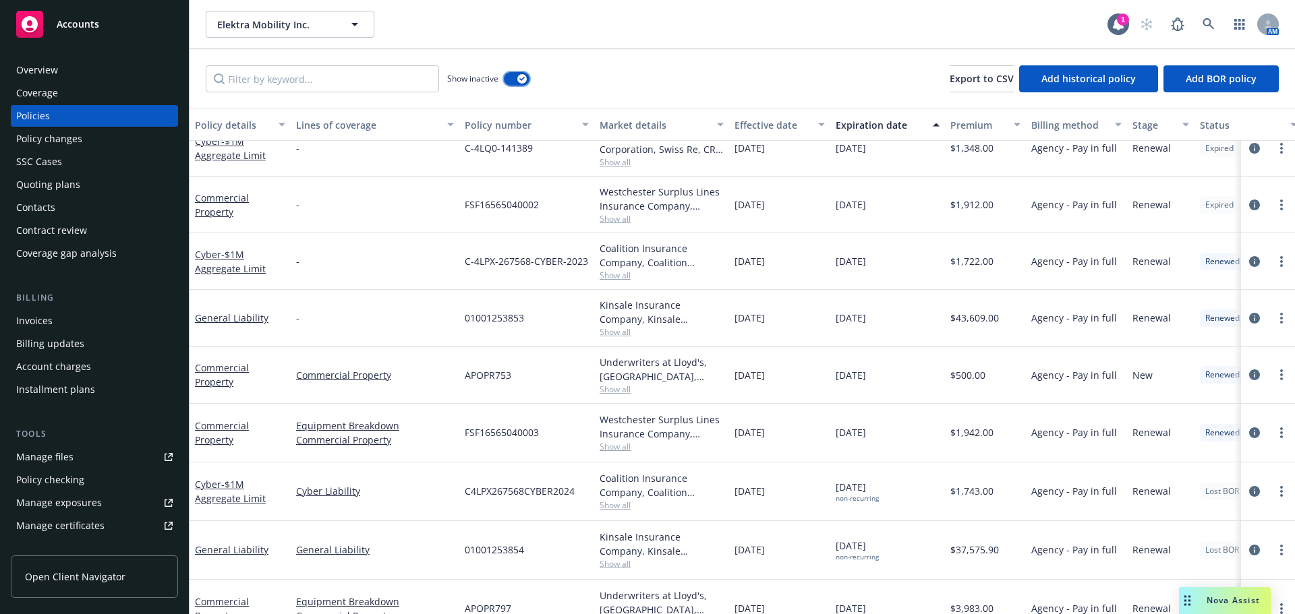
scroll to position [433, 0]
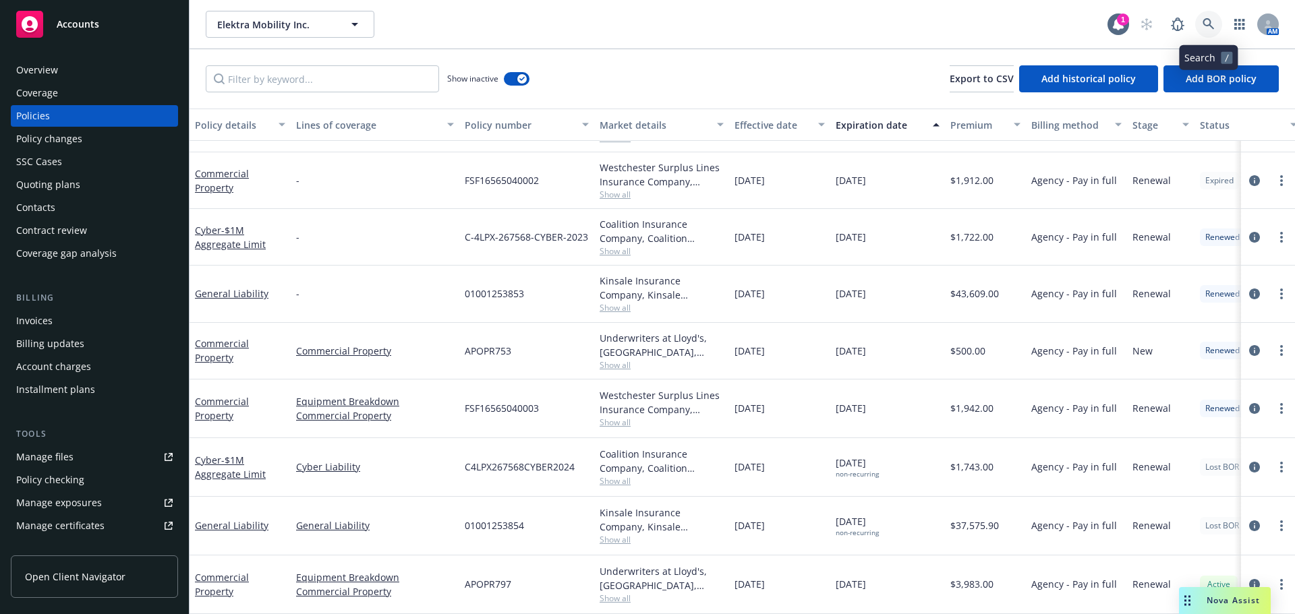
click at [1205, 18] on icon at bounding box center [1209, 24] width 12 height 12
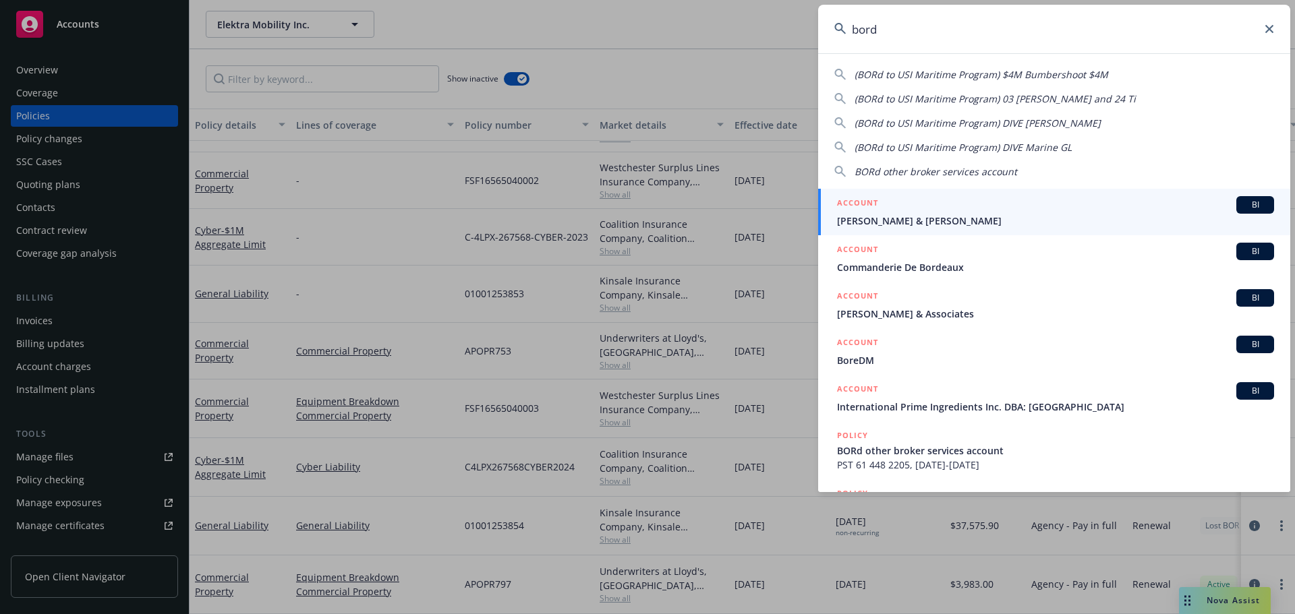
type input "bord"
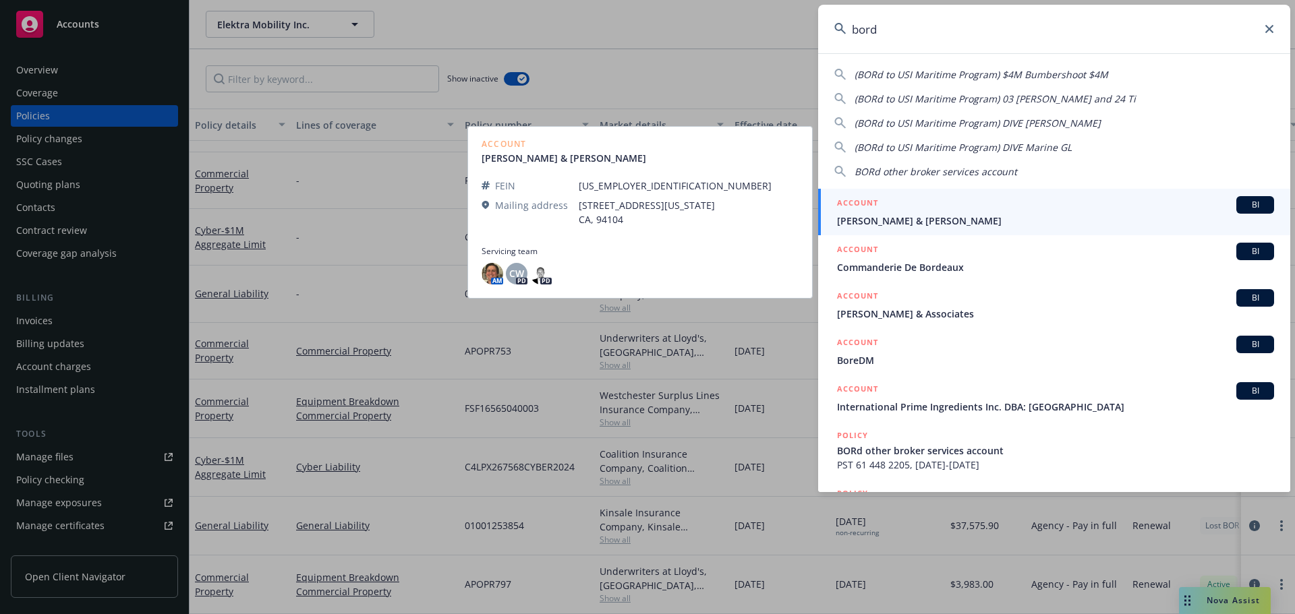
click at [921, 218] on span "Jesse & Elizabeth Bordiuk" at bounding box center [1055, 221] width 437 height 14
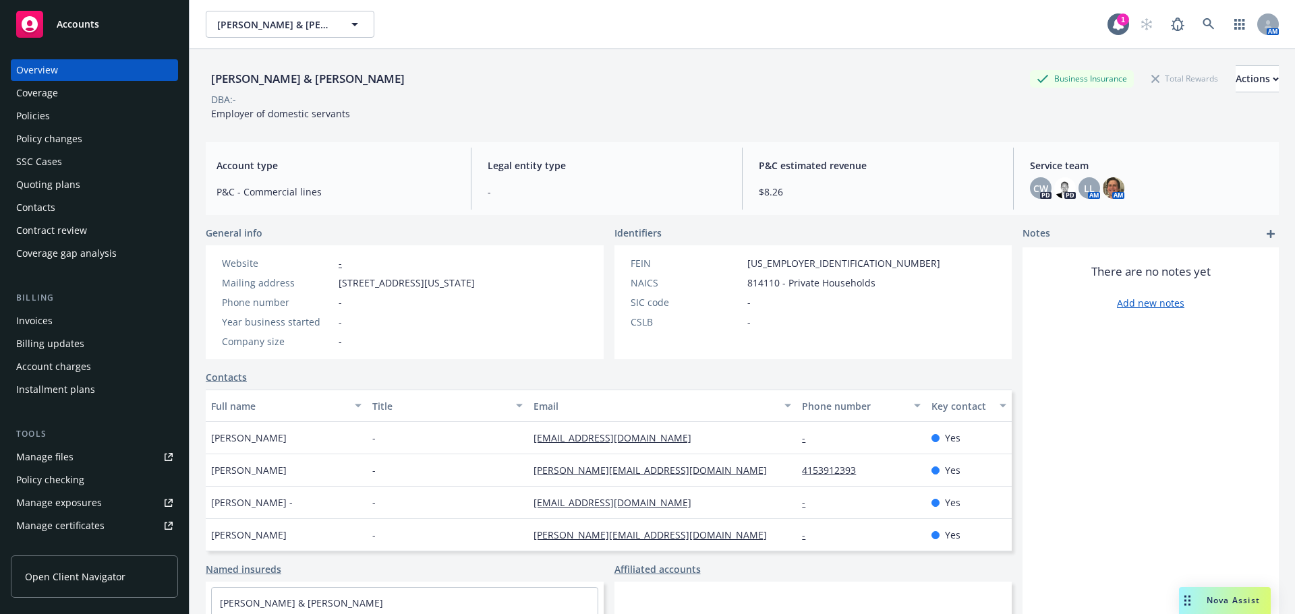
click at [107, 109] on div "Policies" at bounding box center [94, 116] width 156 height 22
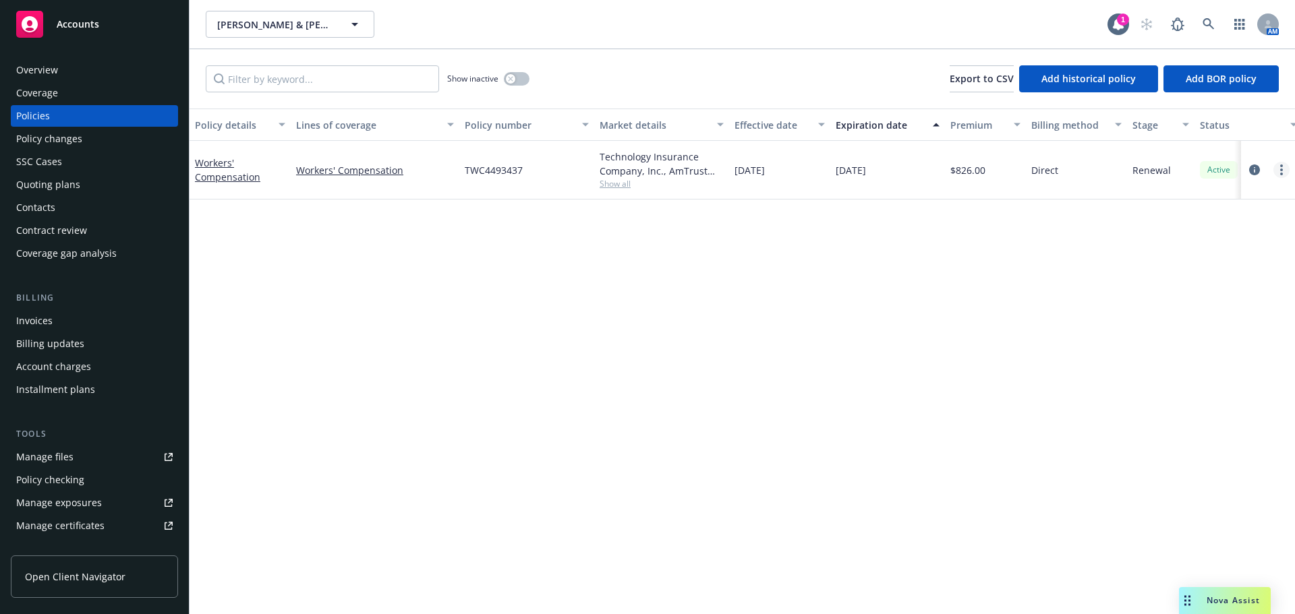
click at [1283, 169] on link "more" at bounding box center [1281, 170] width 16 height 16
click at [1229, 354] on link "Copy logging email" at bounding box center [1209, 359] width 158 height 27
click at [1198, 25] on link at bounding box center [1208, 24] width 27 height 27
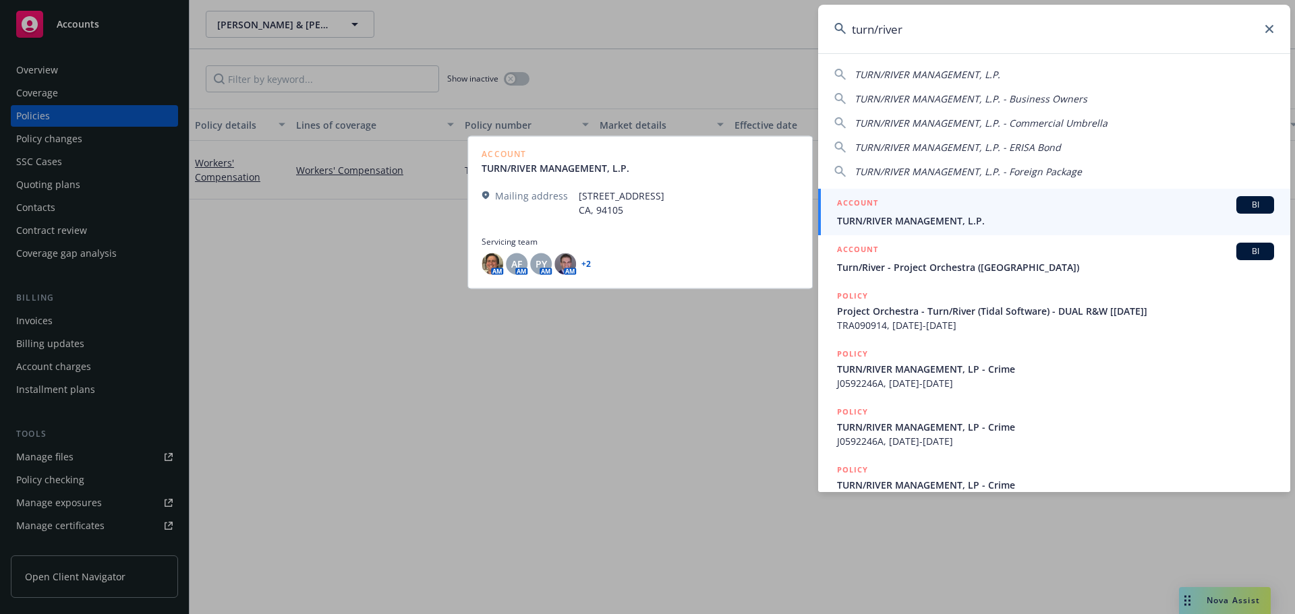
type input "turn/river"
click at [981, 206] on div "ACCOUNT BI" at bounding box center [1055, 205] width 437 height 18
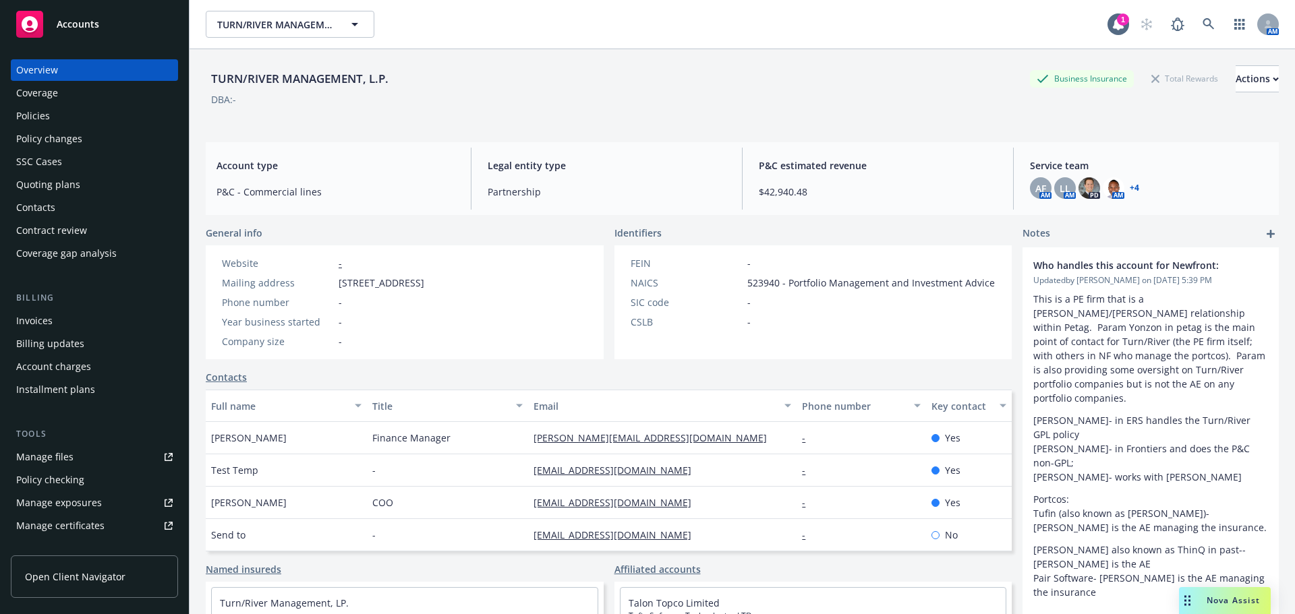
click at [67, 113] on div "Policies" at bounding box center [94, 116] width 156 height 22
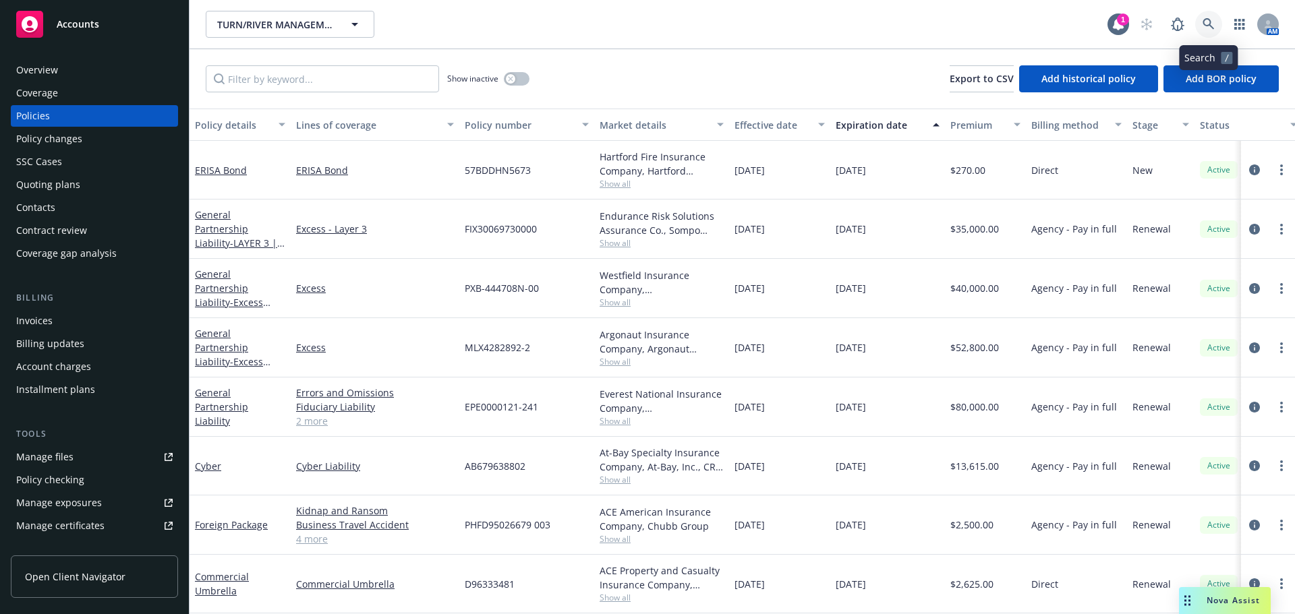
click at [1213, 23] on icon at bounding box center [1209, 24] width 12 height 12
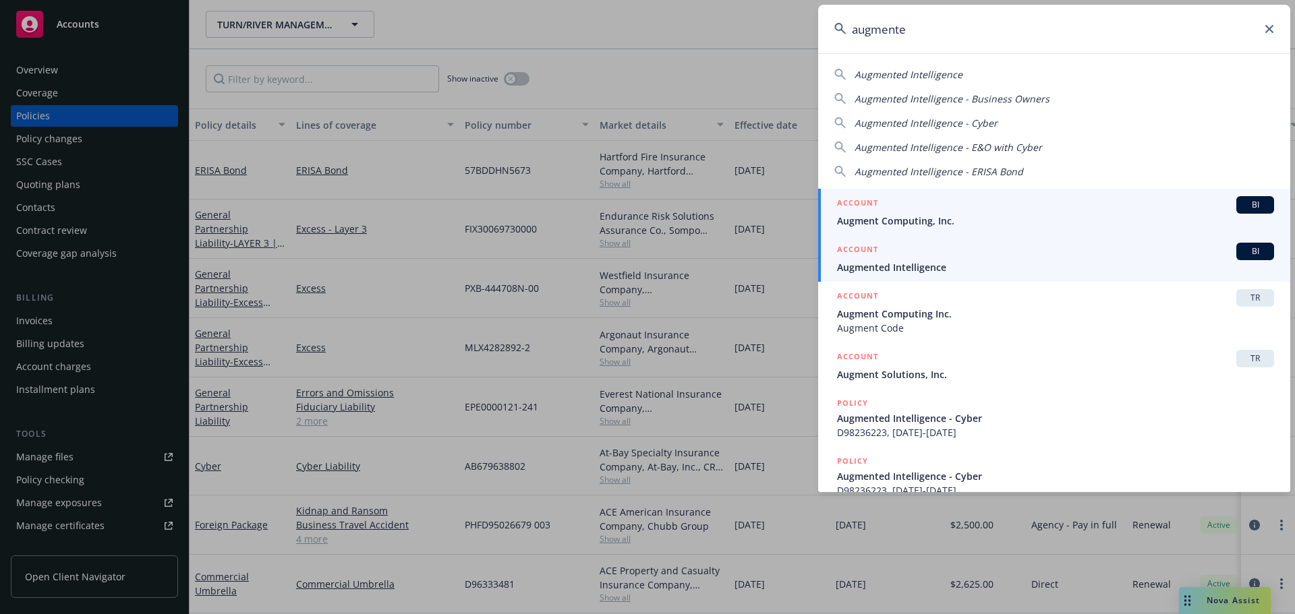
type input "augmente"
click at [928, 264] on span "Augmented Intelligence" at bounding box center [1055, 267] width 437 height 14
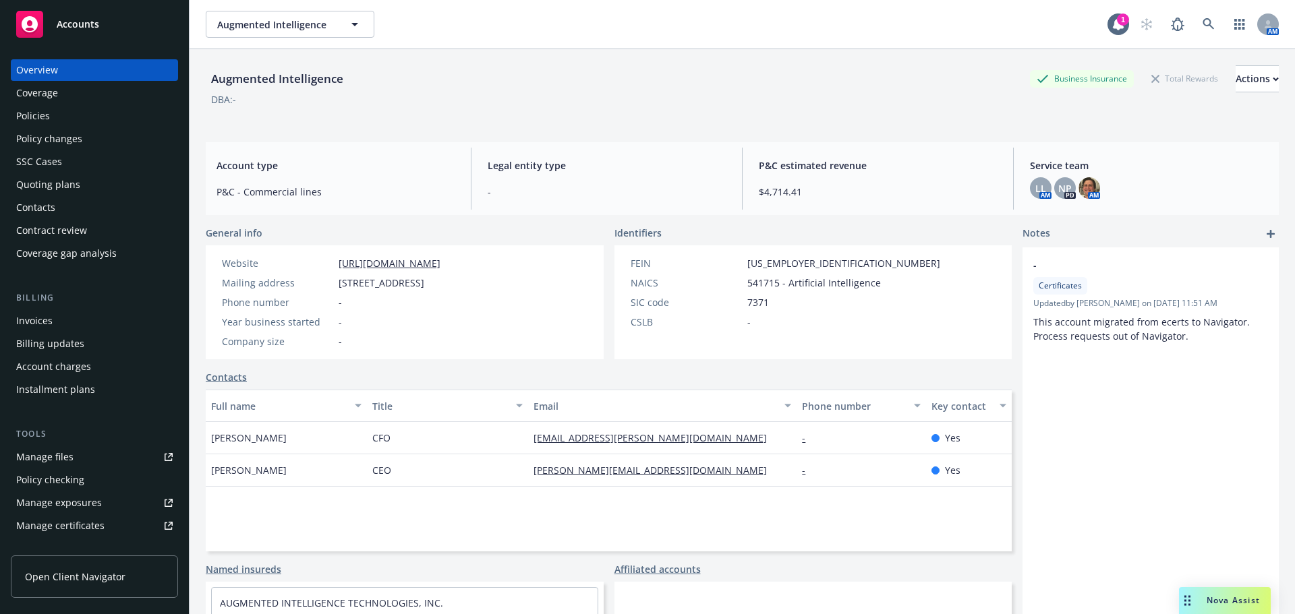
click at [67, 126] on div "Policies" at bounding box center [94, 116] width 156 height 22
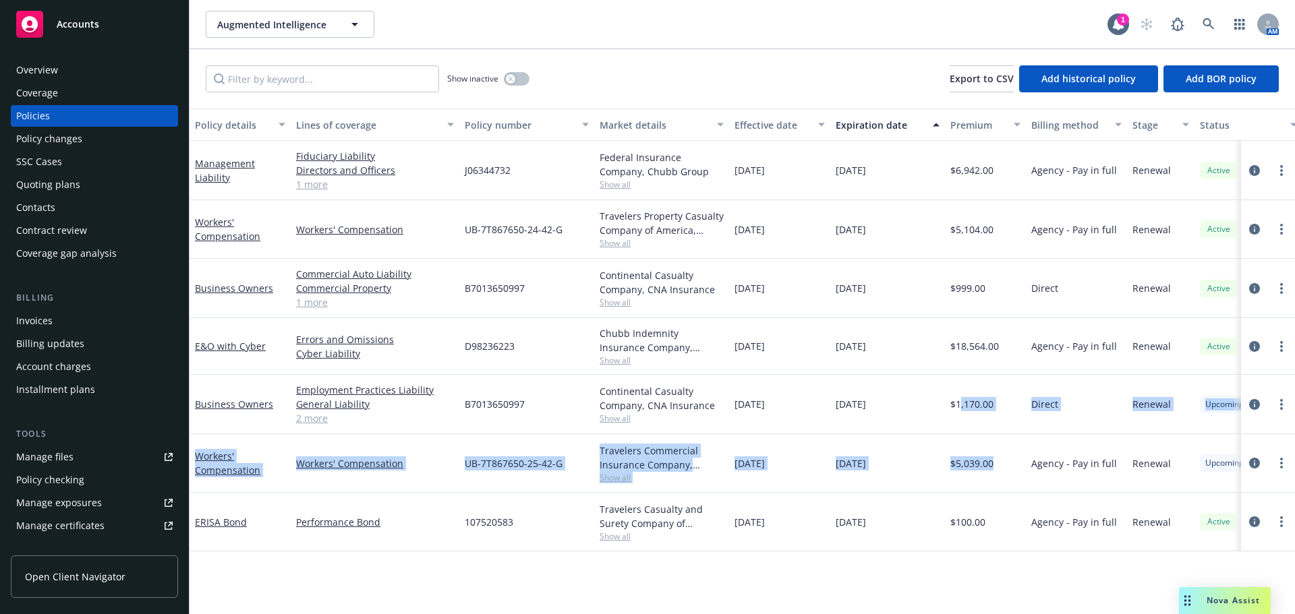
drag, startPoint x: 1022, startPoint y: 467, endPoint x: 962, endPoint y: 386, distance: 101.3
click at [962, 386] on div "Management Liability Fiduciary Liability Directors and Officers Employment Prac…" at bounding box center [841, 330] width 1302 height 378
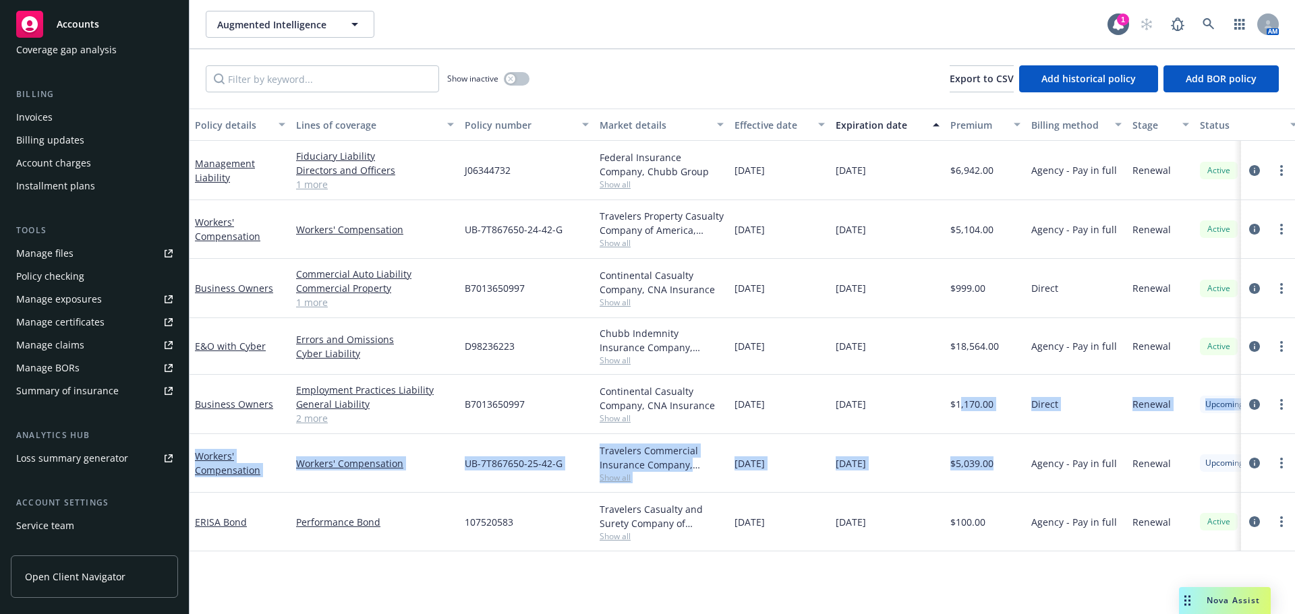
scroll to position [200, 0]
click at [91, 527] on div "Service team" at bounding box center [94, 530] width 156 height 22
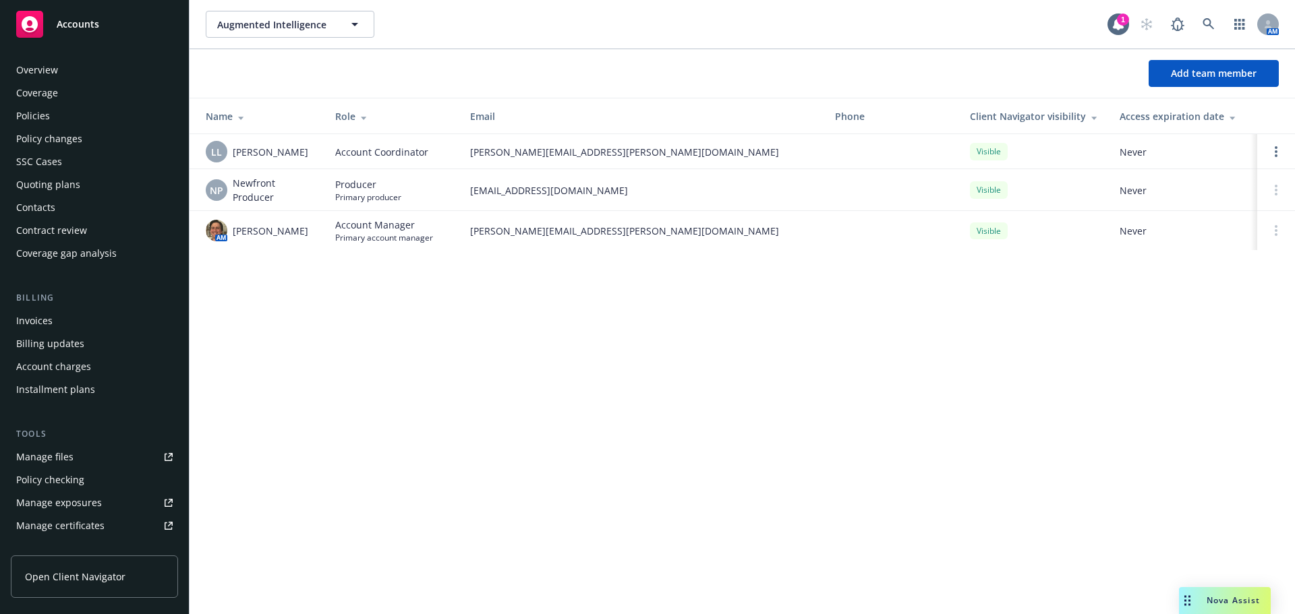
click at [80, 123] on div "Policies" at bounding box center [94, 116] width 156 height 22
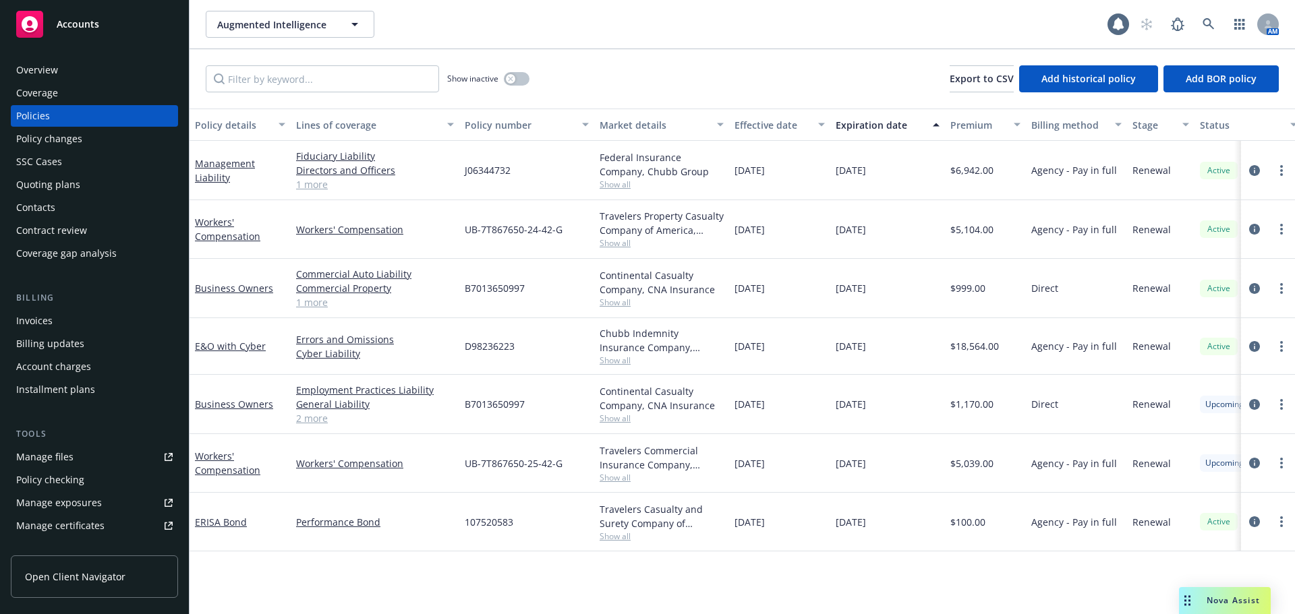
click at [59, 200] on div "Contacts" at bounding box center [94, 208] width 156 height 22
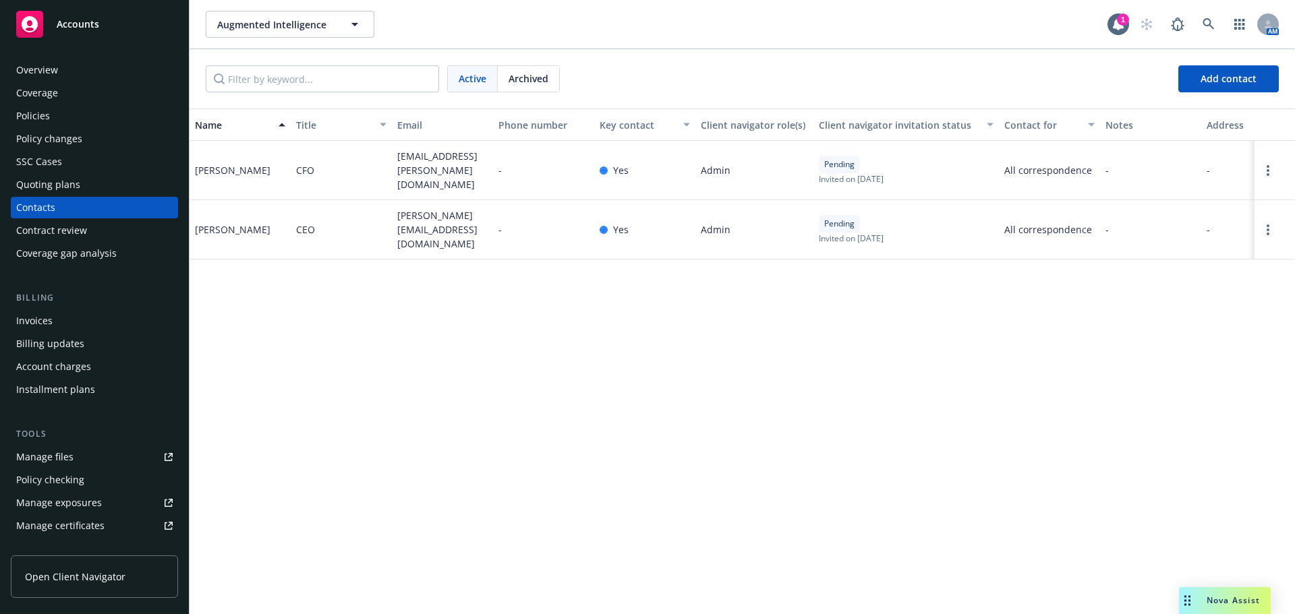
click at [64, 177] on div "Quoting plans" at bounding box center [48, 185] width 64 height 22
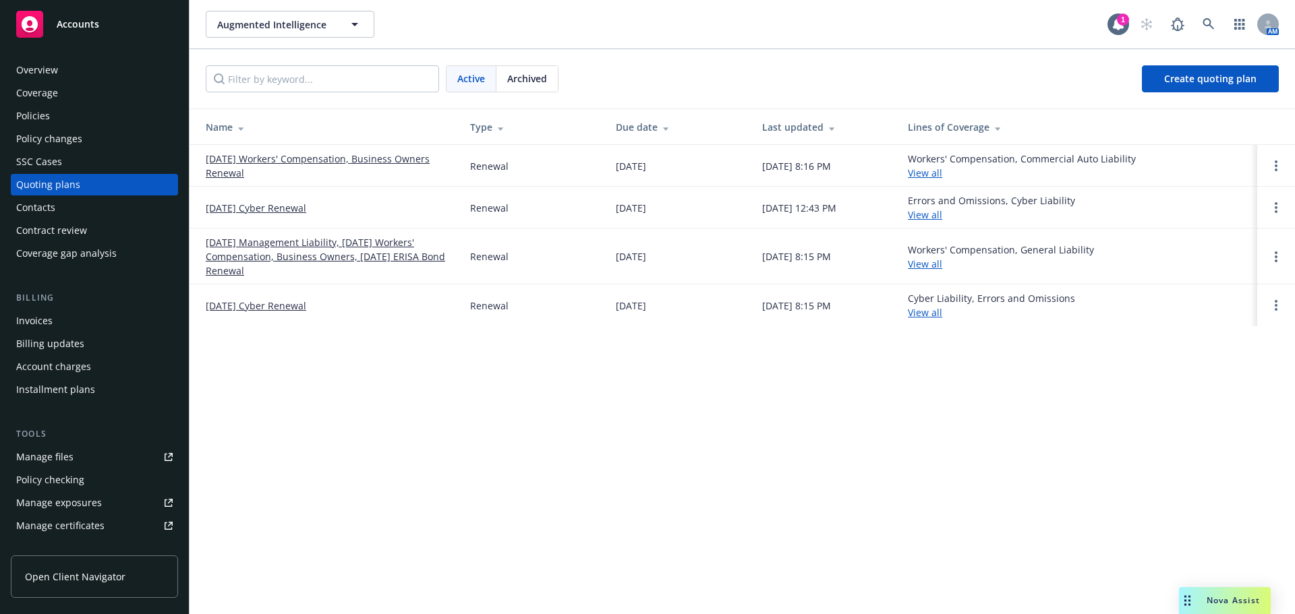
click at [397, 158] on link "10/21/25 Workers' Compensation, Business Owners Renewal" at bounding box center [327, 166] width 243 height 28
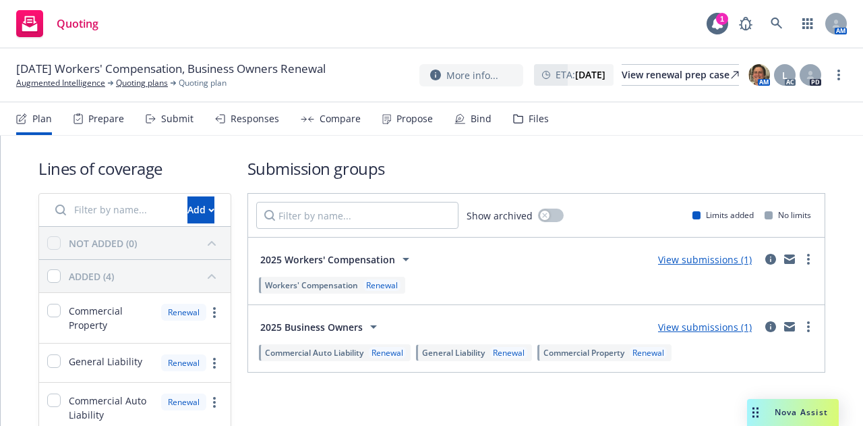
click at [562, 37] on div "Quoting 1 AM" at bounding box center [431, 24] width 863 height 49
click at [777, 26] on icon at bounding box center [777, 24] width 12 height 12
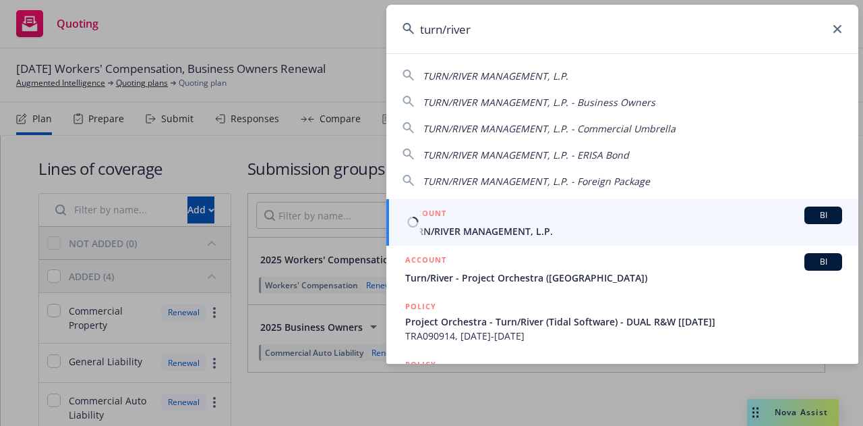
type input "turn/river"
click at [469, 229] on span "TURN/RIVER MANAGEMENT, L.P." at bounding box center [623, 231] width 437 height 14
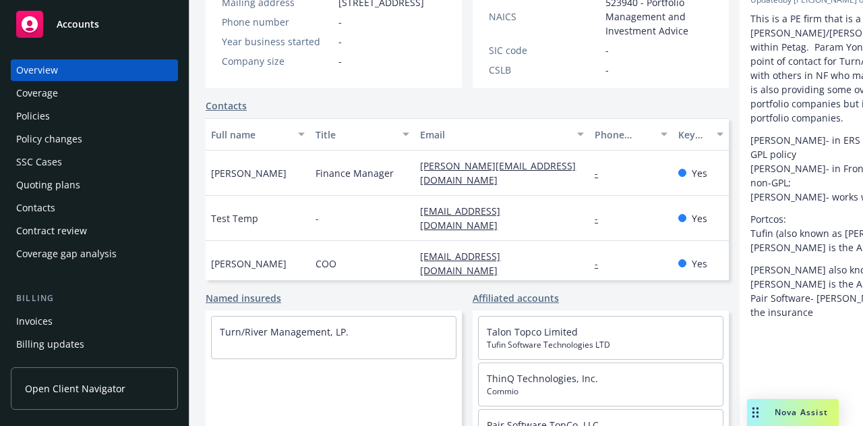
scroll to position [337, 0]
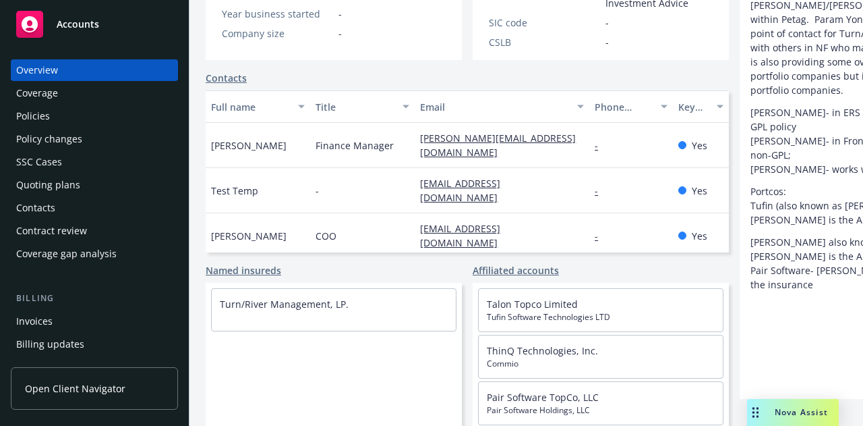
click at [56, 117] on div "Policies" at bounding box center [94, 116] width 156 height 22
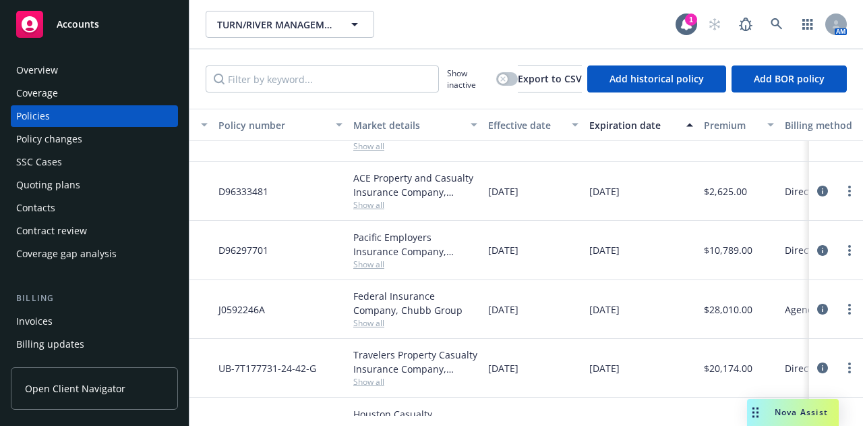
scroll to position [367, 0]
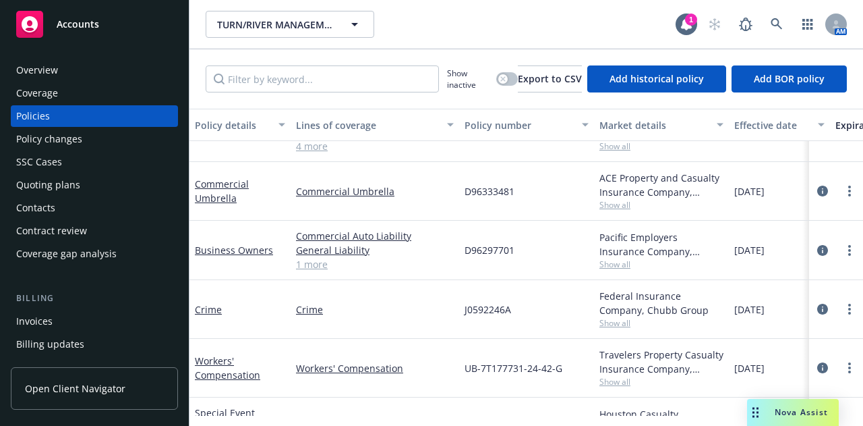
click at [318, 265] on link "1 more" at bounding box center [375, 264] width 158 height 14
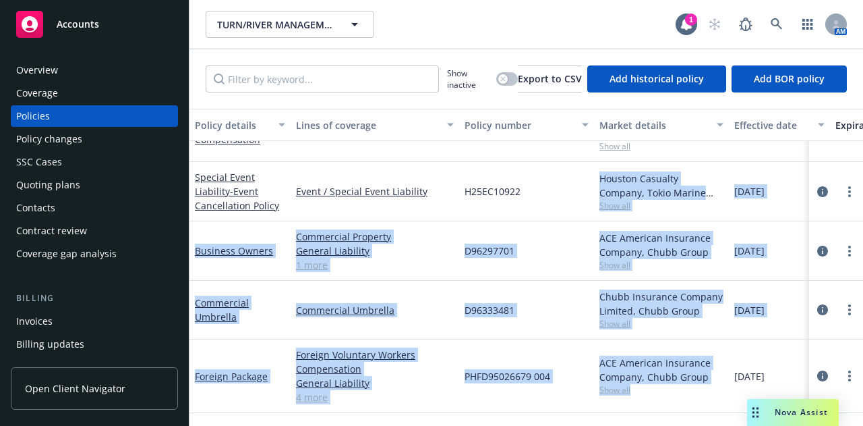
drag, startPoint x: 522, startPoint y: 404, endPoint x: 660, endPoint y: 413, distance: 138.6
click at [660, 413] on div "Policy details Lines of coverage Policy number Market details Effective date Ex…" at bounding box center [527, 262] width 674 height 307
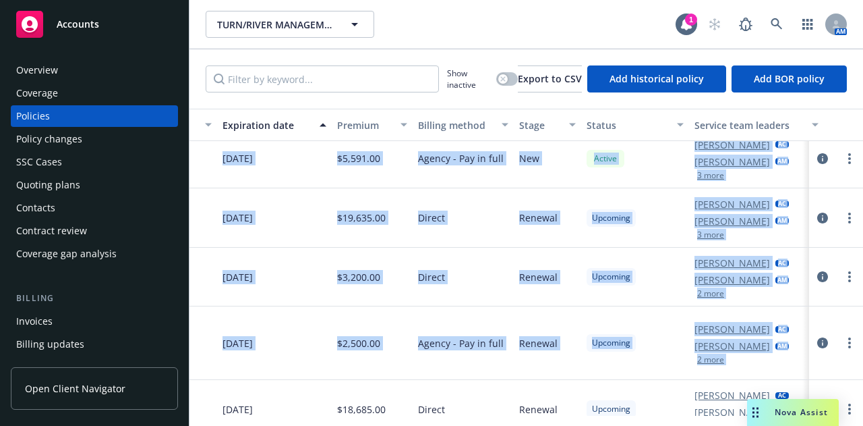
scroll to position [610, 638]
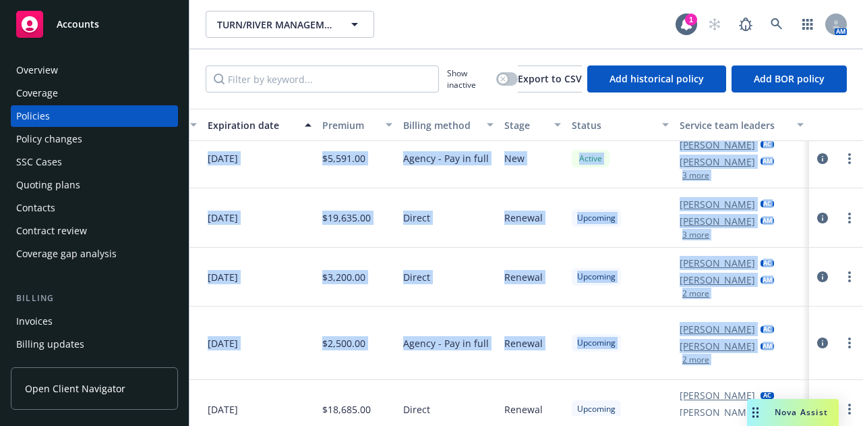
click at [620, 336] on div "Upcoming" at bounding box center [621, 343] width 108 height 74
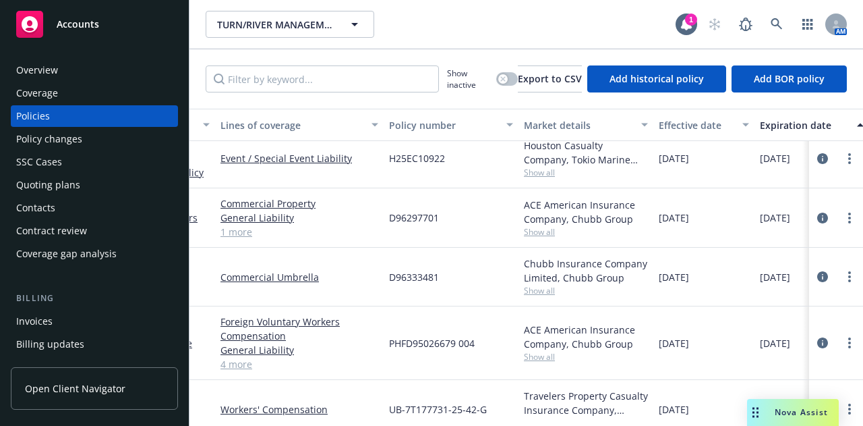
scroll to position [610, 0]
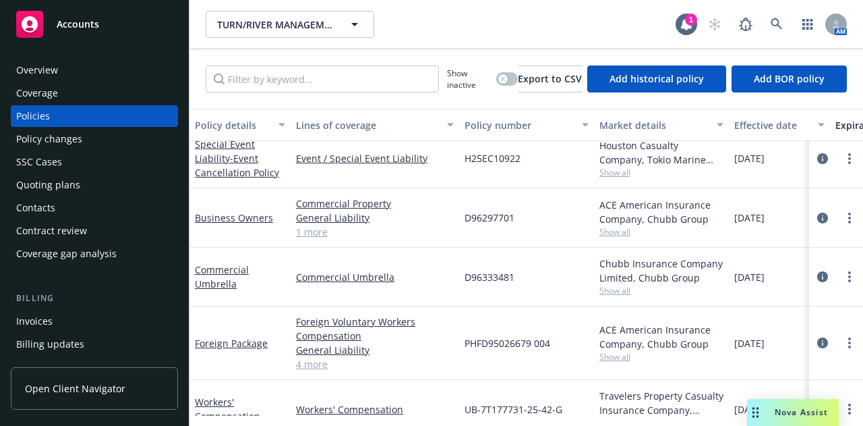
click at [308, 366] on link "4 more" at bounding box center [375, 364] width 158 height 14
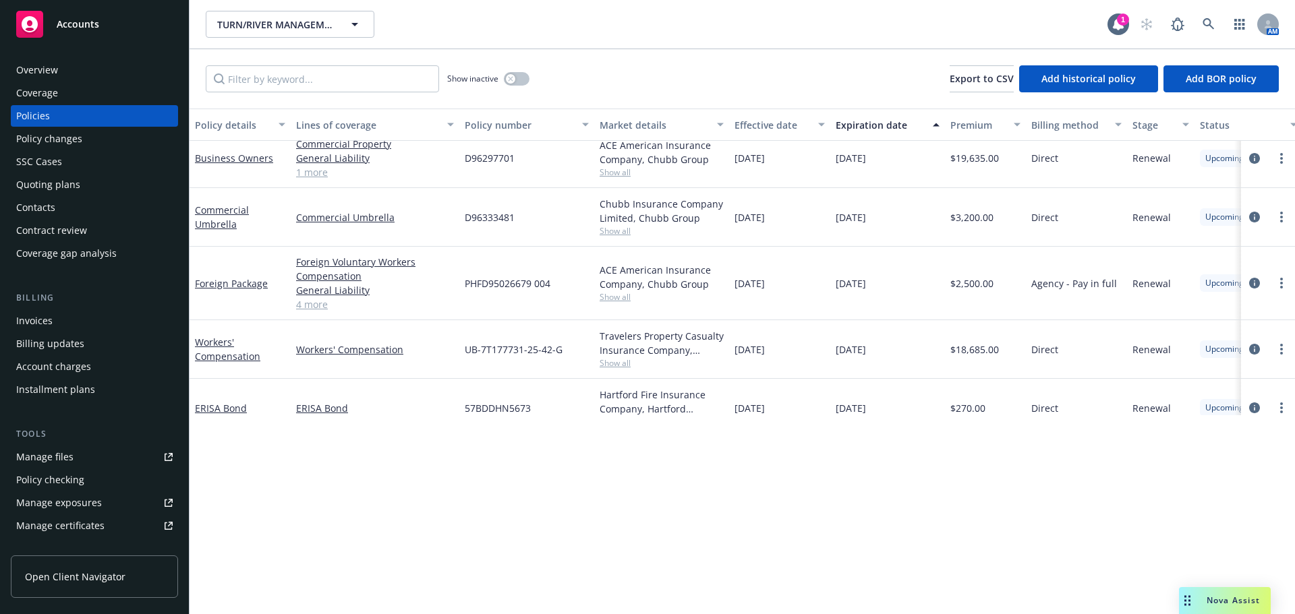
scroll to position [683, 0]
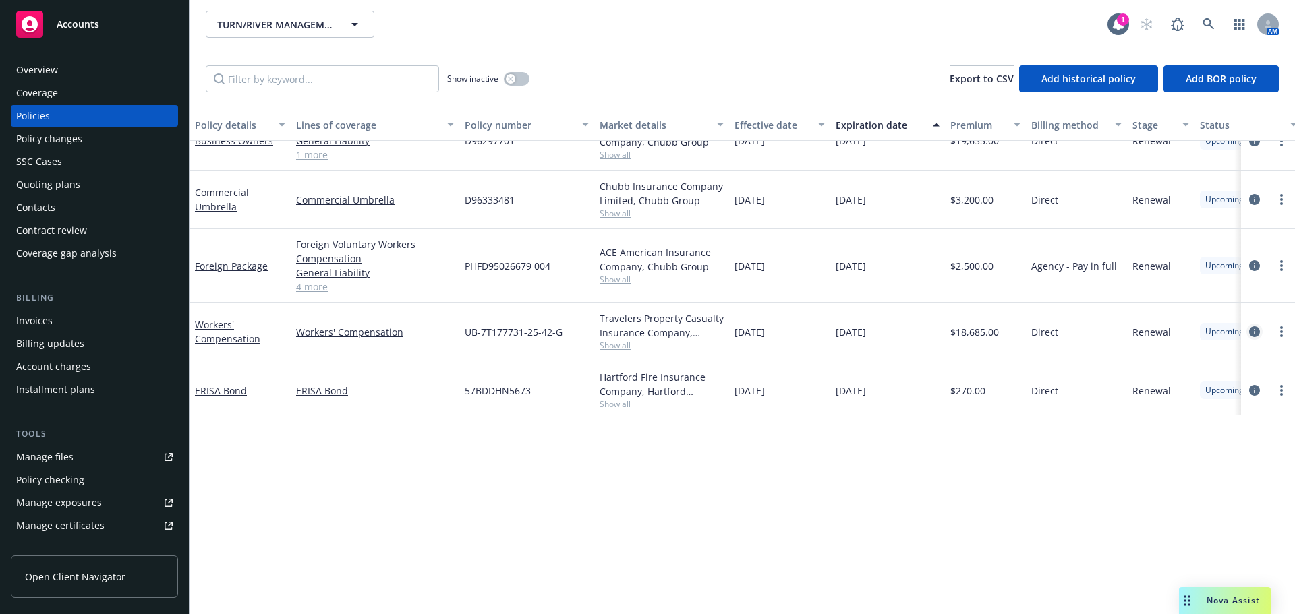
click at [863, 328] on icon "circleInformation" at bounding box center [1254, 331] width 11 height 11
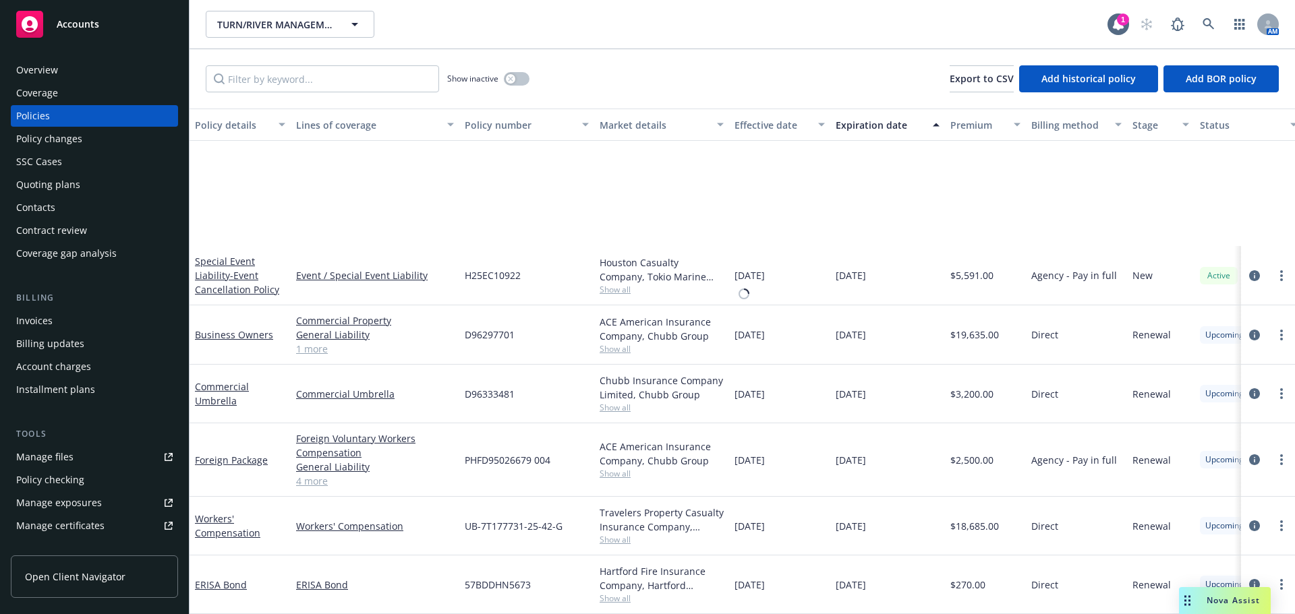
scroll to position [498, 0]
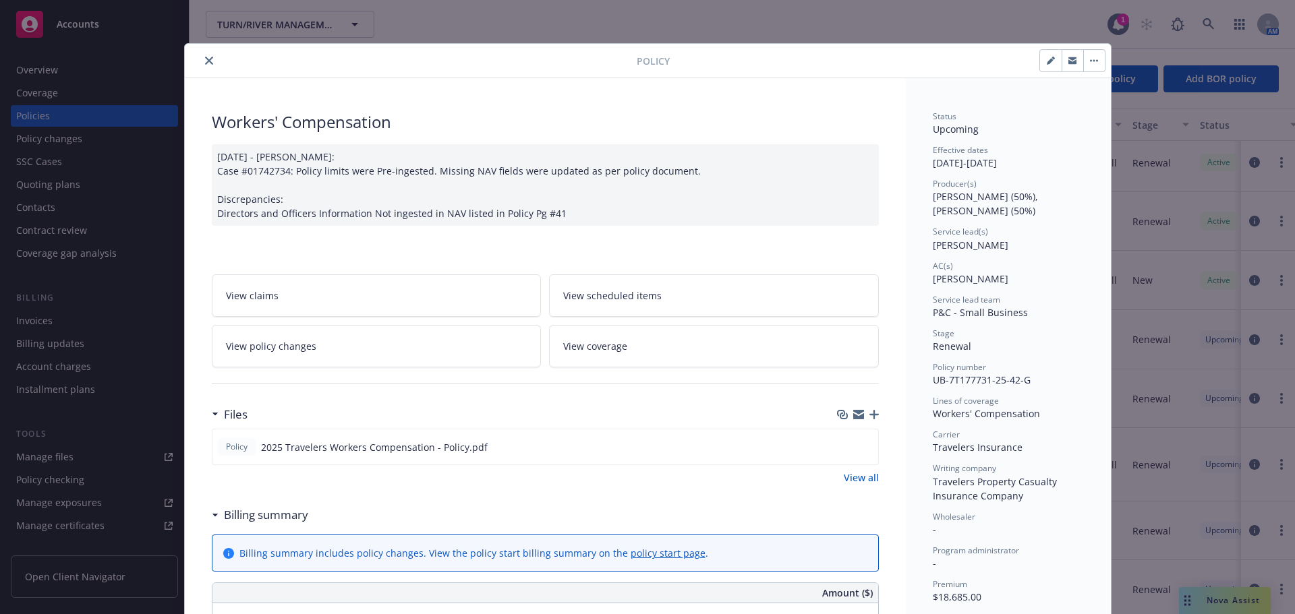
click at [205, 59] on icon "close" at bounding box center [209, 61] width 8 height 8
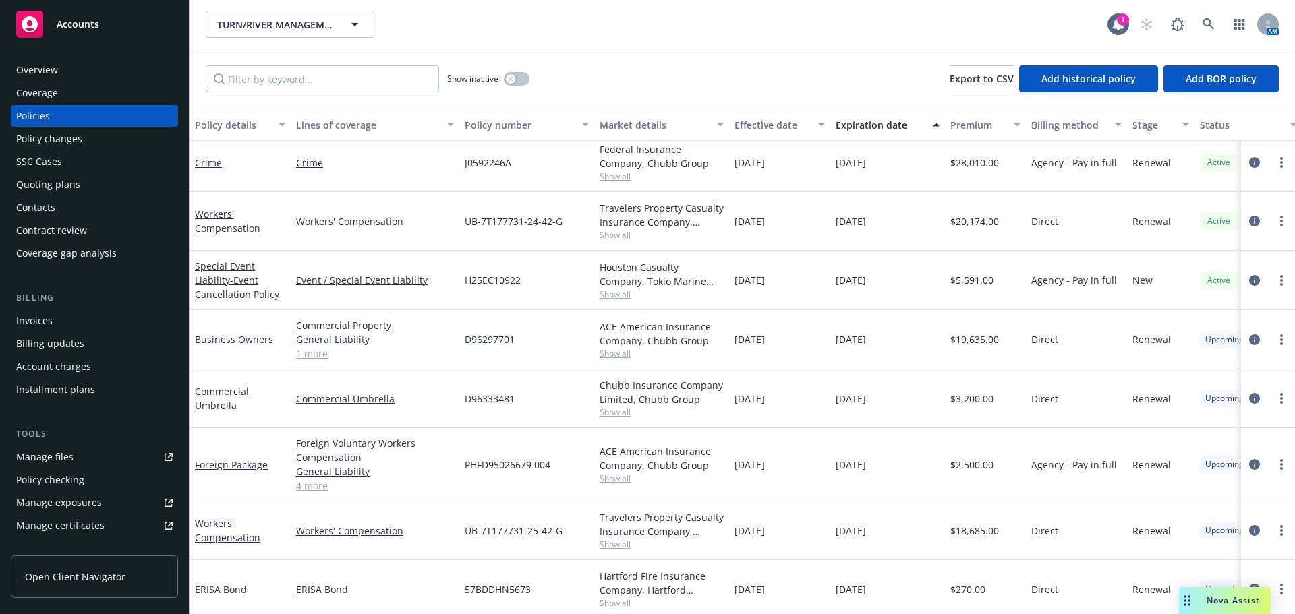
scroll to position [513, 0]
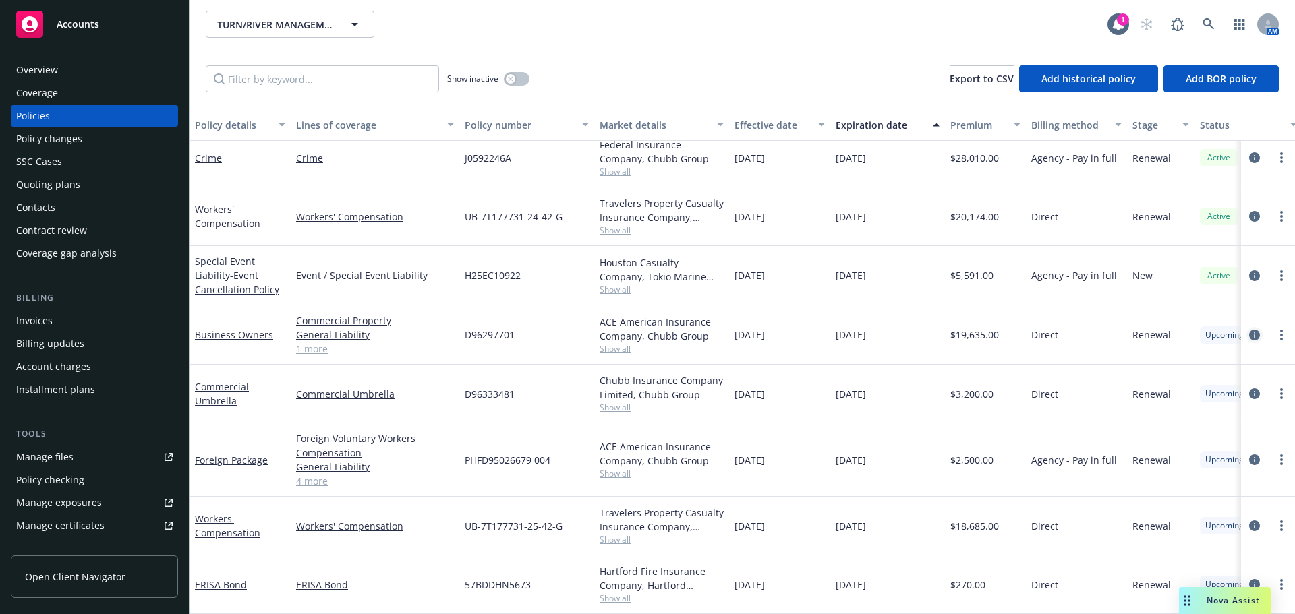
click at [863, 330] on icon "circleInformation" at bounding box center [1254, 335] width 11 height 11
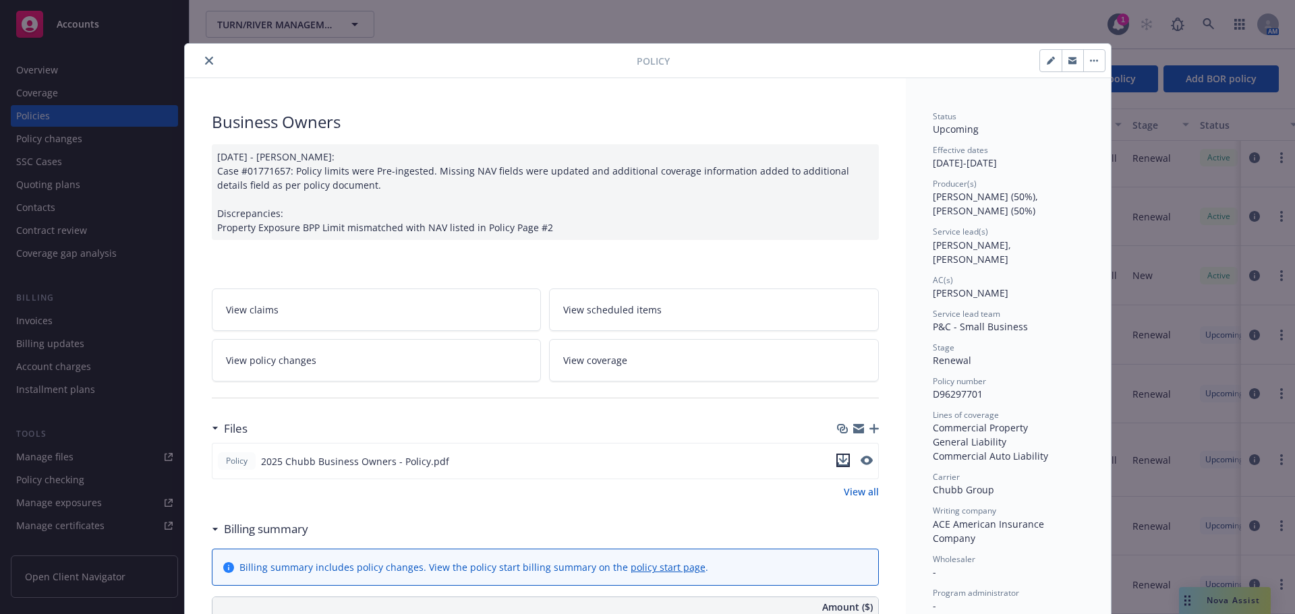
click at [838, 425] on icon "download file" at bounding box center [842, 459] width 9 height 8
click at [205, 63] on icon "close" at bounding box center [209, 61] width 8 height 8
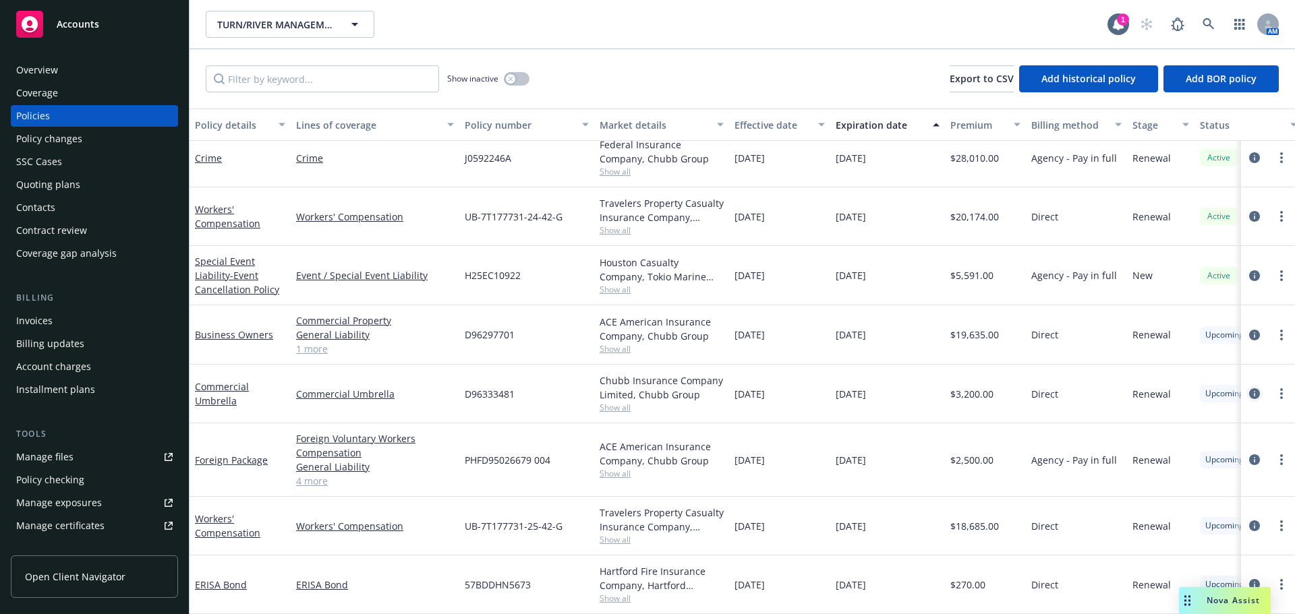
click at [863, 388] on icon "circleInformation" at bounding box center [1254, 393] width 11 height 11
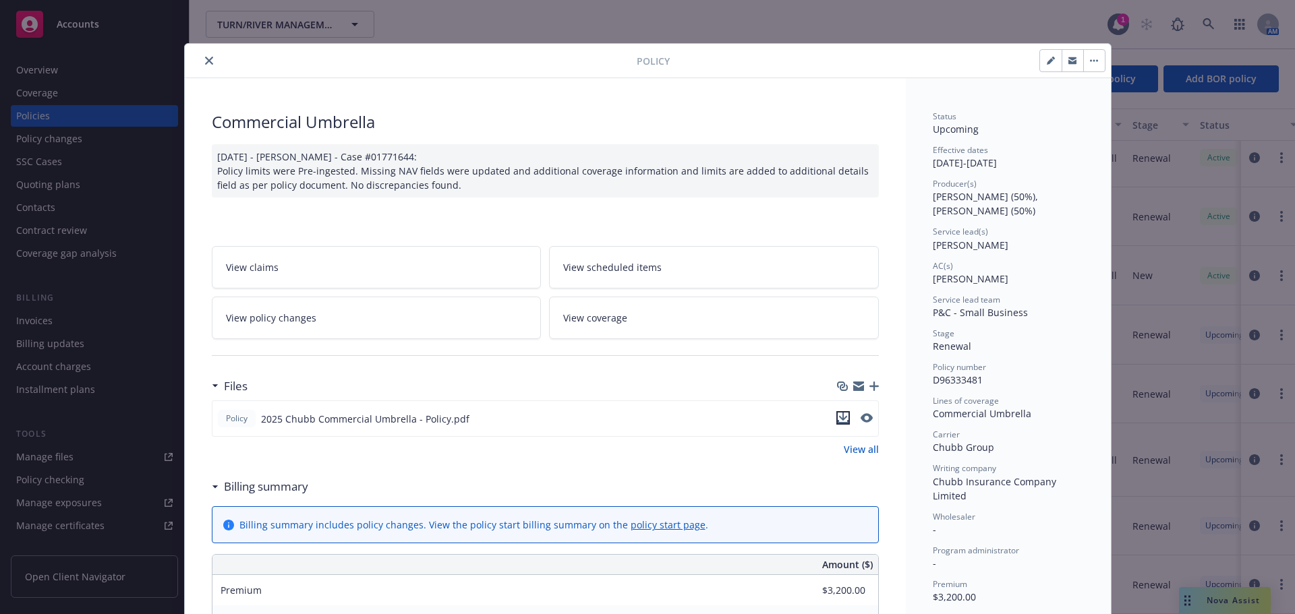
click at [838, 419] on icon "download file" at bounding box center [842, 417] width 9 height 8
click at [205, 63] on icon "close" at bounding box center [209, 61] width 8 height 8
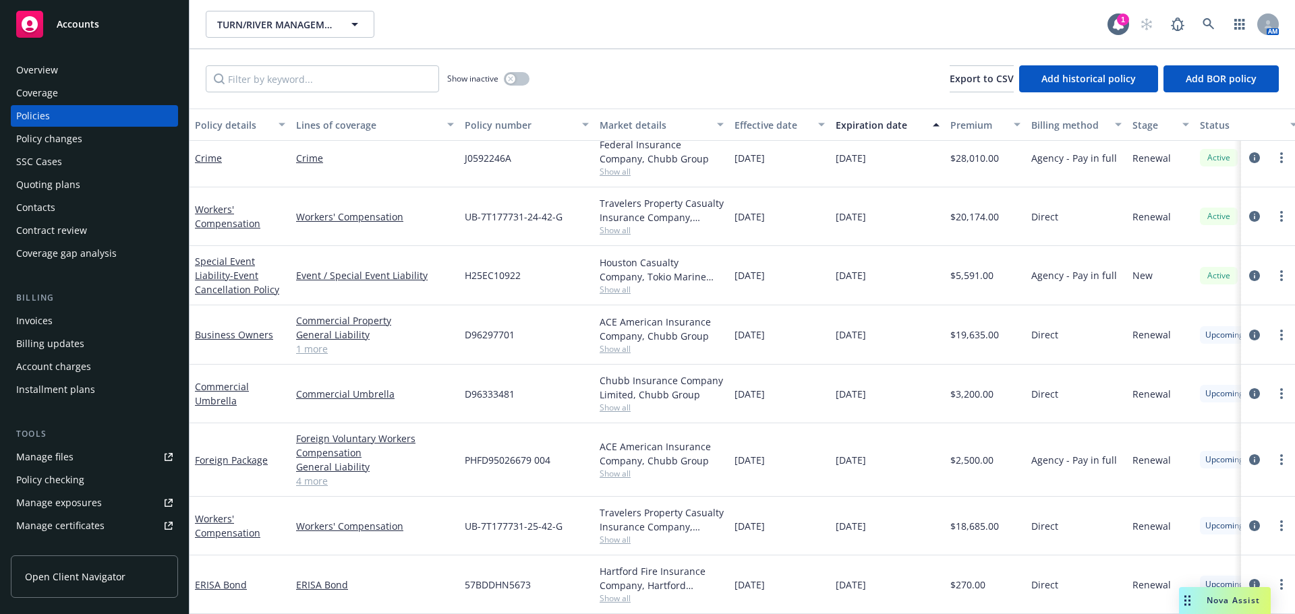
click at [863, 425] on span "Nova Assist" at bounding box center [1233, 600] width 53 height 11
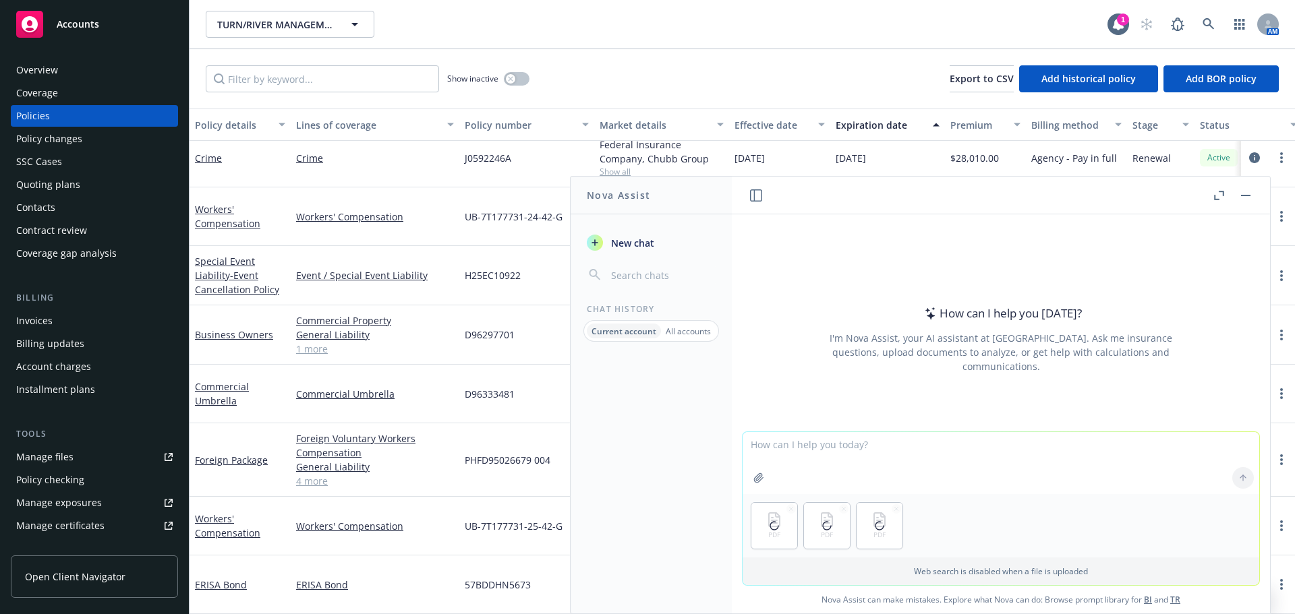
click at [863, 425] on textarea at bounding box center [1001, 463] width 517 height 62
click at [855, 425] on textarea "Make a table comparing the premium, coverages, and endors" at bounding box center [1001, 462] width 517 height 63
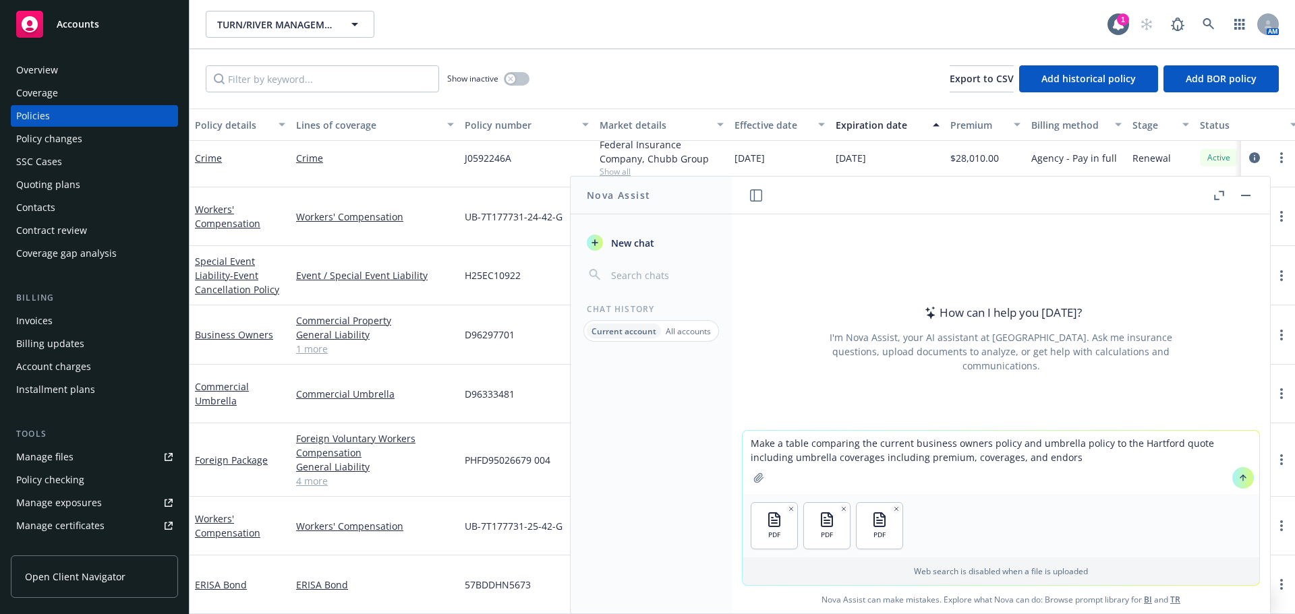
click at [863, 425] on textarea "Make a table comparing the current business owners policy and umbrella policy t…" at bounding box center [1001, 462] width 517 height 63
type textarea "Make a table comparing the current business owners policy and umbrella policy t…"
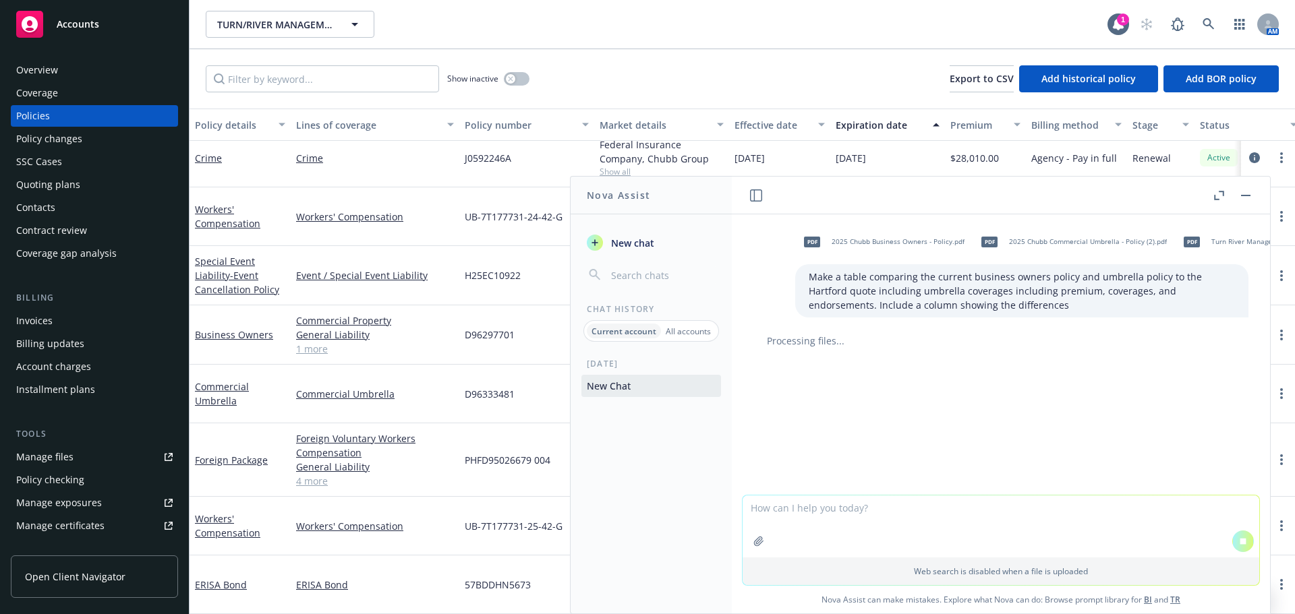
click at [863, 425] on div "pdf 2025 Chubb Business Owners - Policy.pdf pdf 2025 Chubb Commercial Umbrella …" at bounding box center [1001, 354] width 538 height 281
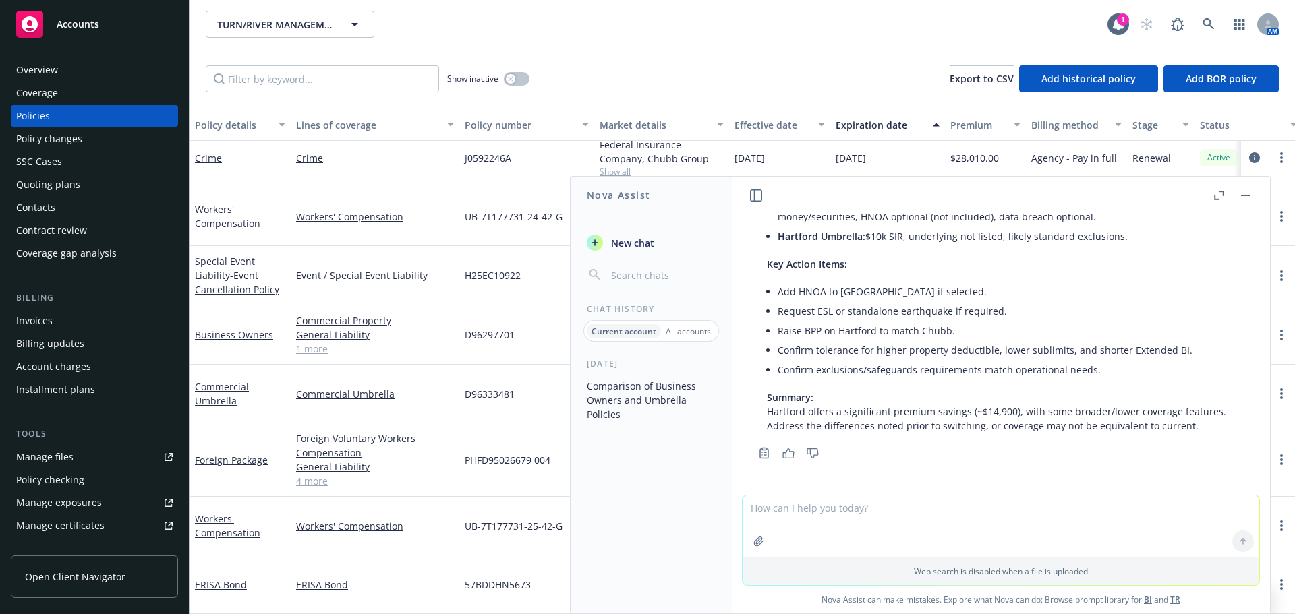
scroll to position [984, 0]
click at [863, 416] on p "Summary: Hartford offers a significant premium savings (~$14,900), with some br…" at bounding box center [1001, 412] width 468 height 42
click at [863, 302] on li "Request ESL or standalone earthquake if required." at bounding box center [1006, 311] width 457 height 20
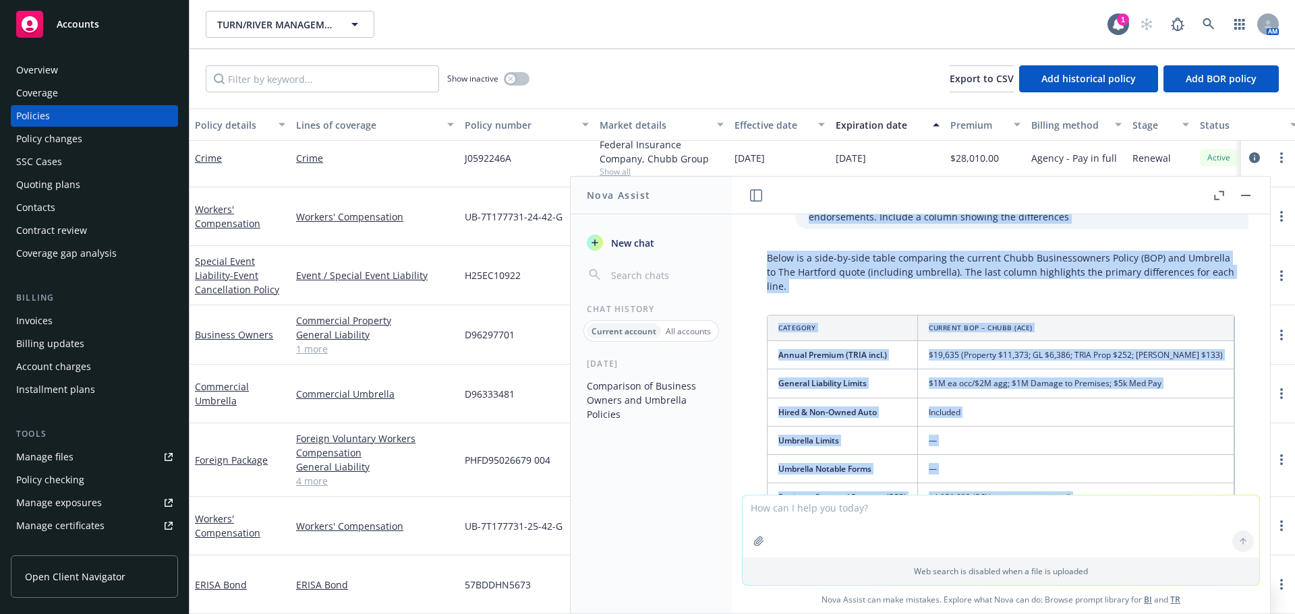
scroll to position [0, 0]
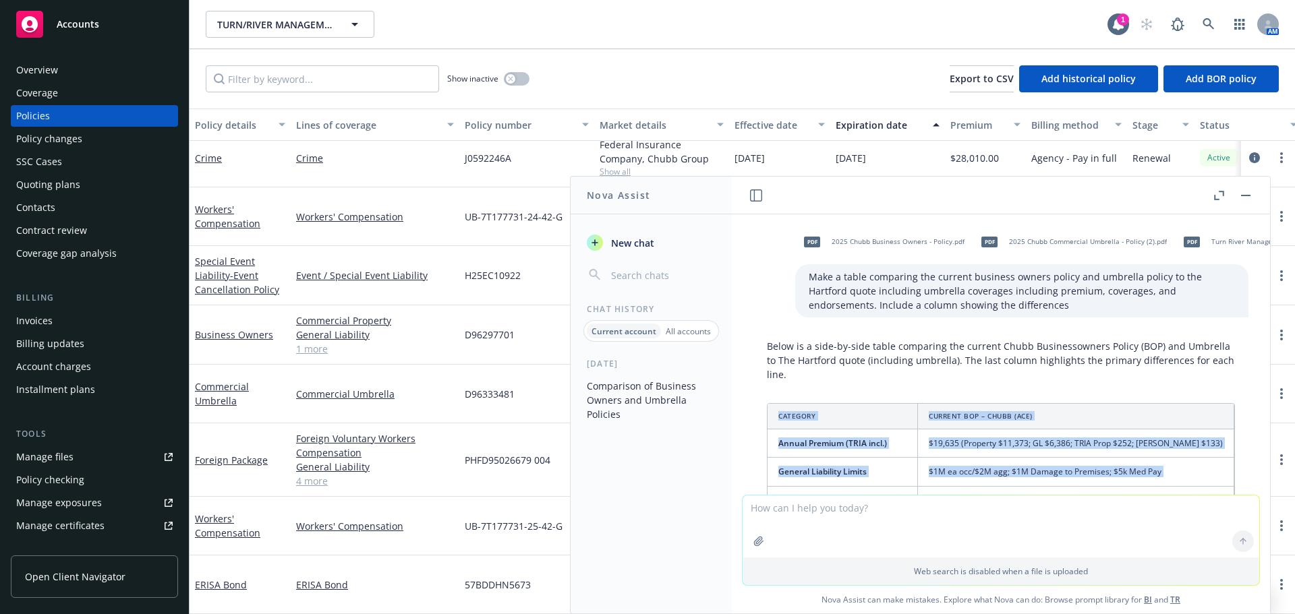
drag, startPoint x: 1183, startPoint y: 415, endPoint x: 778, endPoint y: 411, distance: 404.7
copy div "Loremips Dolorsi AME – Conse (ADI) Elitsed Doeiusmo – Tempo Incididu UTL Etdol …"
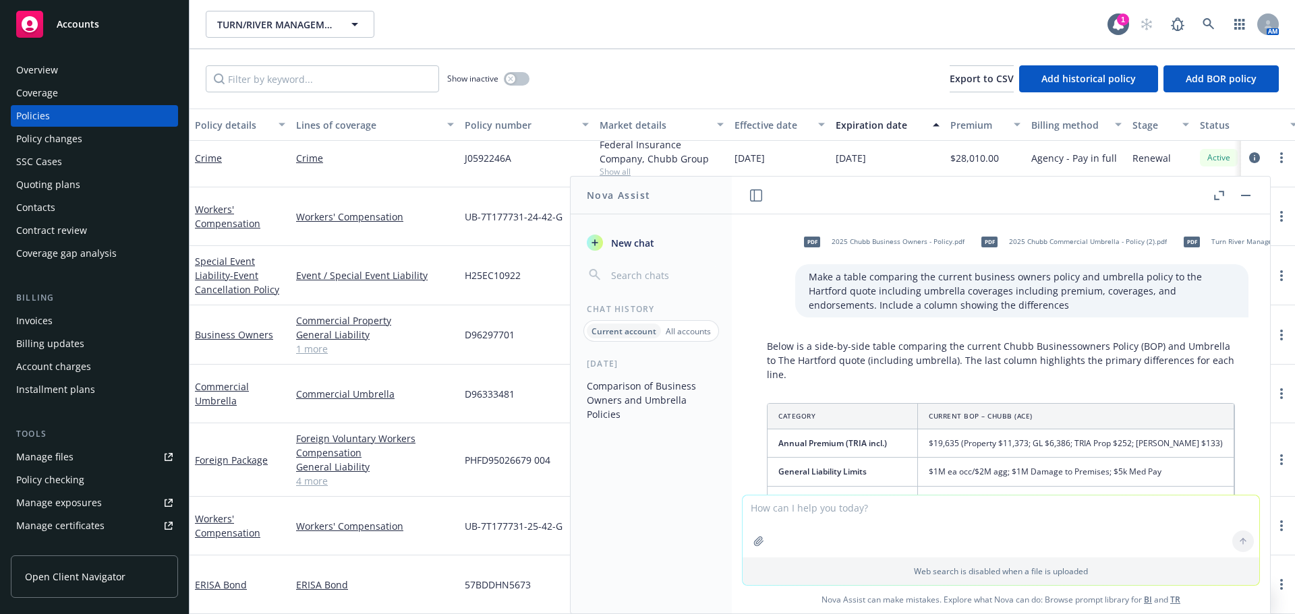
click at [407, 289] on div "Event / Special Event Liability" at bounding box center [375, 275] width 169 height 59
click at [863, 197] on button "button" at bounding box center [1246, 195] width 16 height 16
